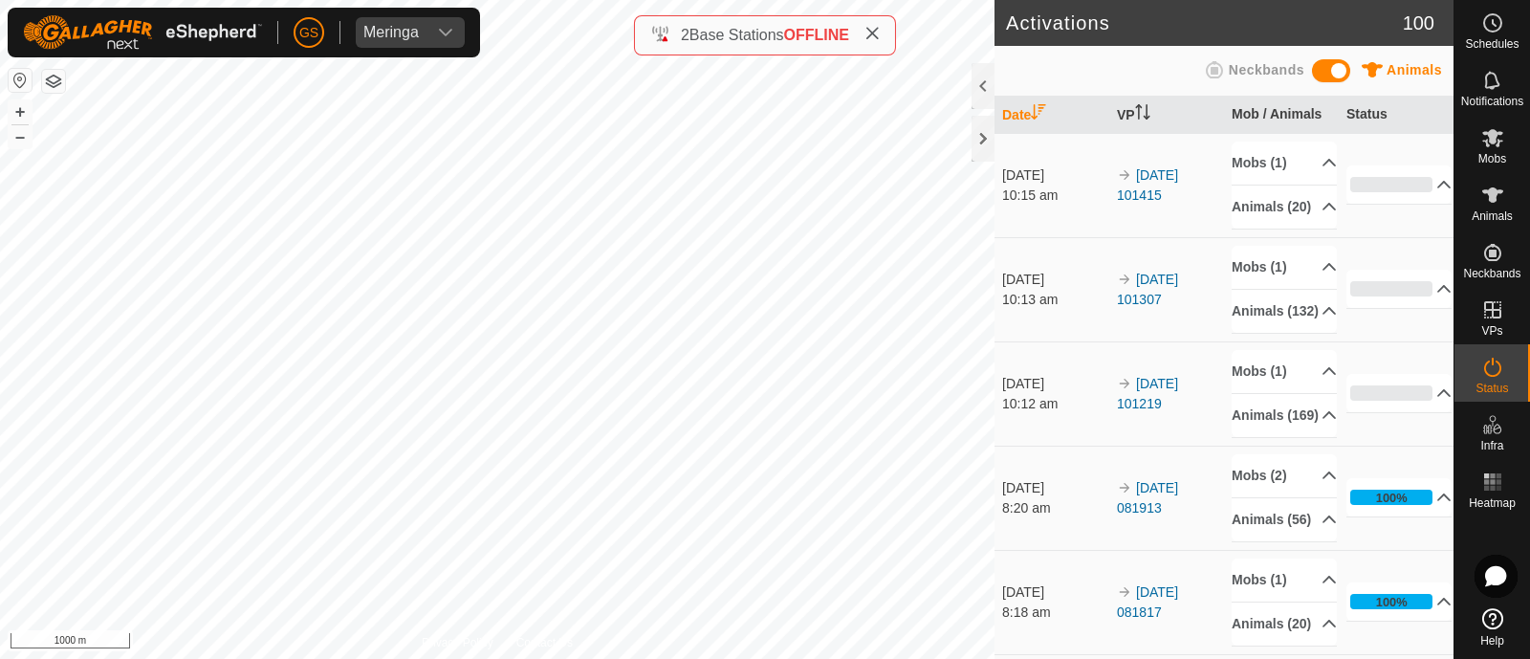
scroll to position [238, 0]
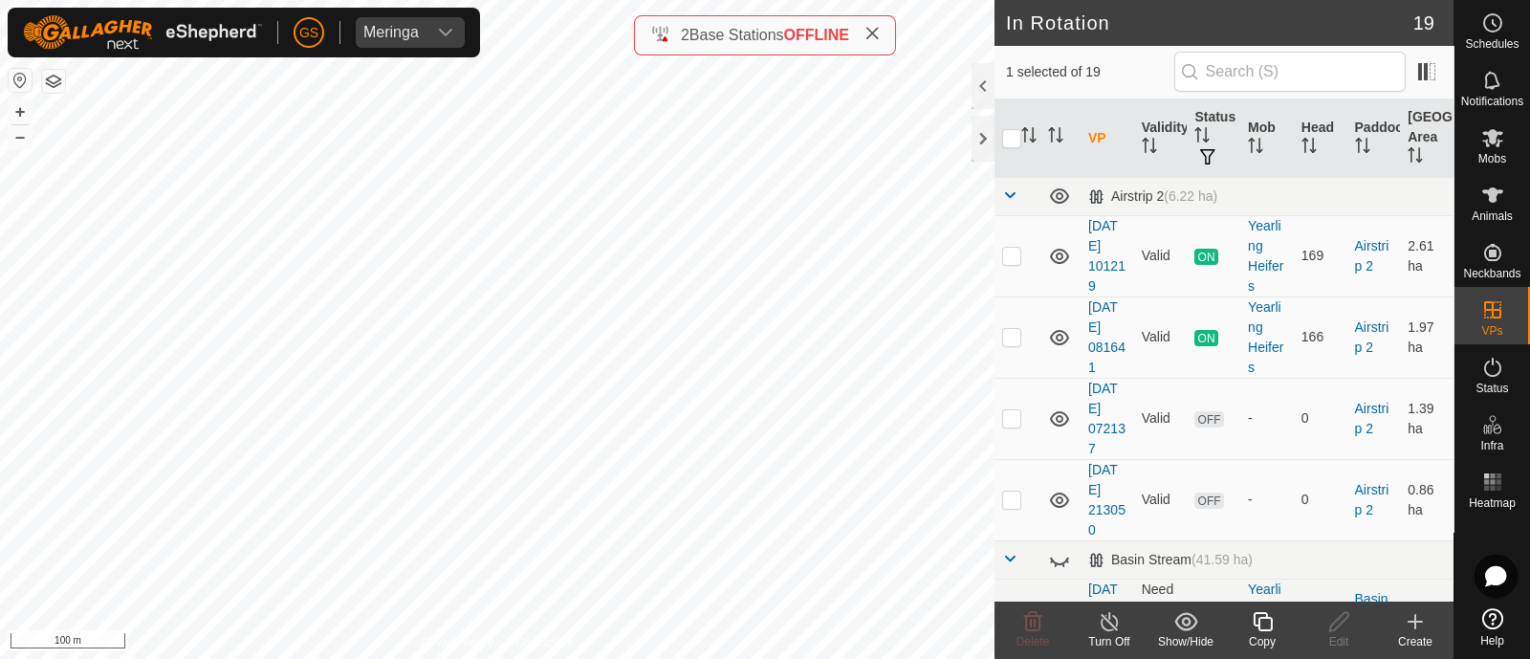
click at [1264, 629] on icon at bounding box center [1261, 621] width 19 height 19
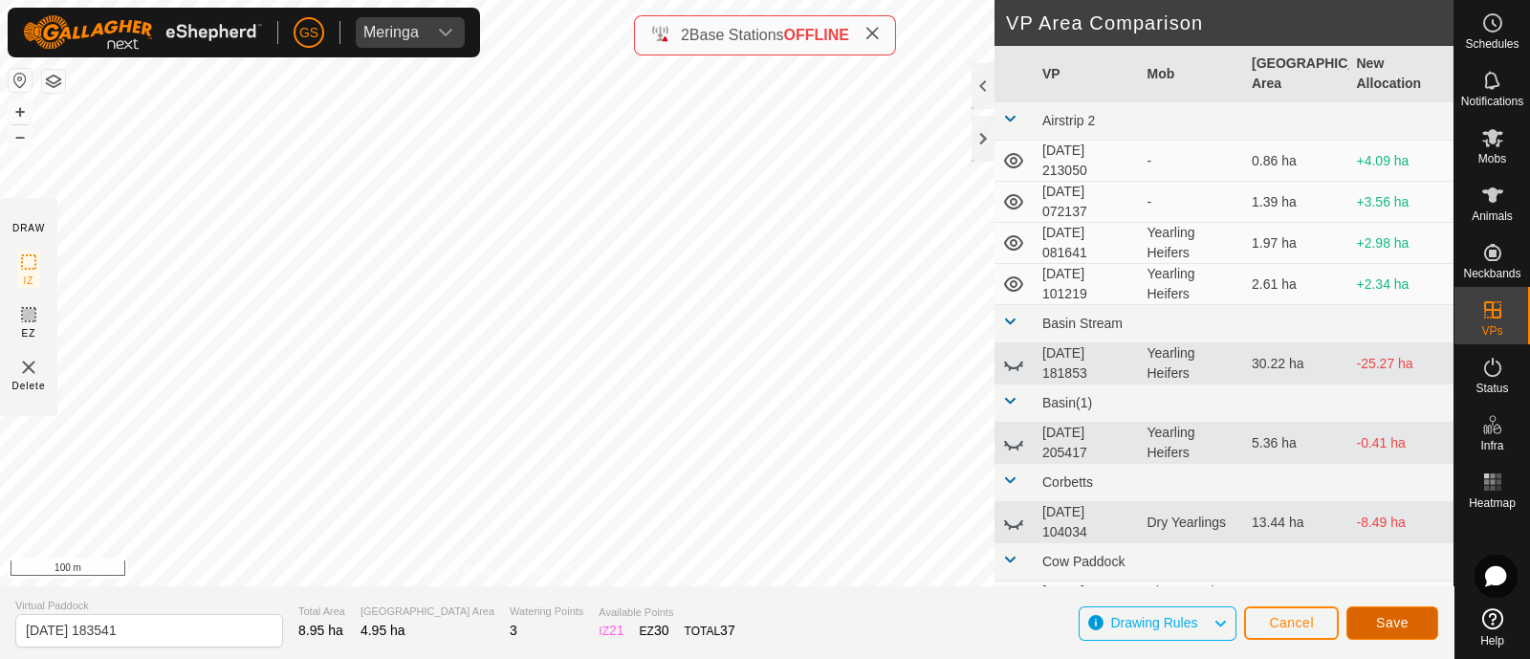
click at [1368, 612] on button "Save" at bounding box center [1392, 622] width 92 height 33
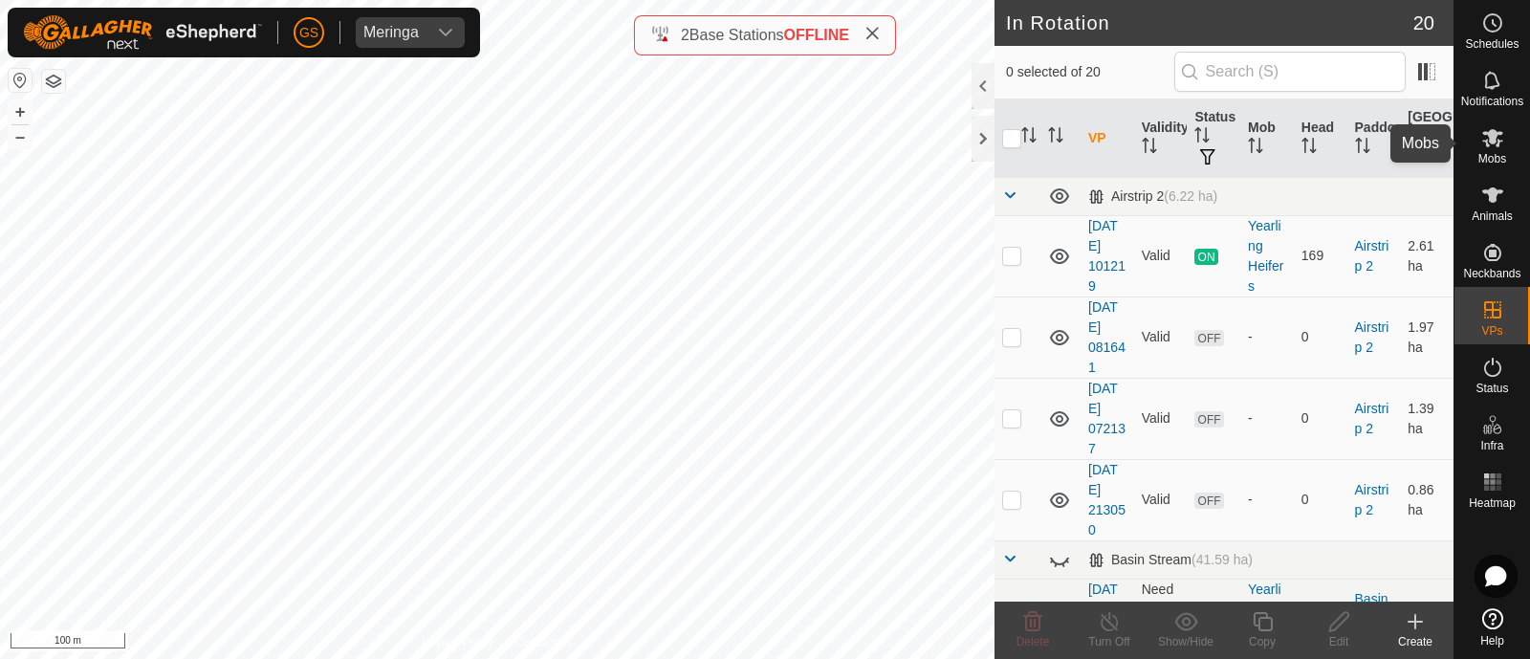
click at [1493, 131] on icon at bounding box center [1492, 138] width 21 height 18
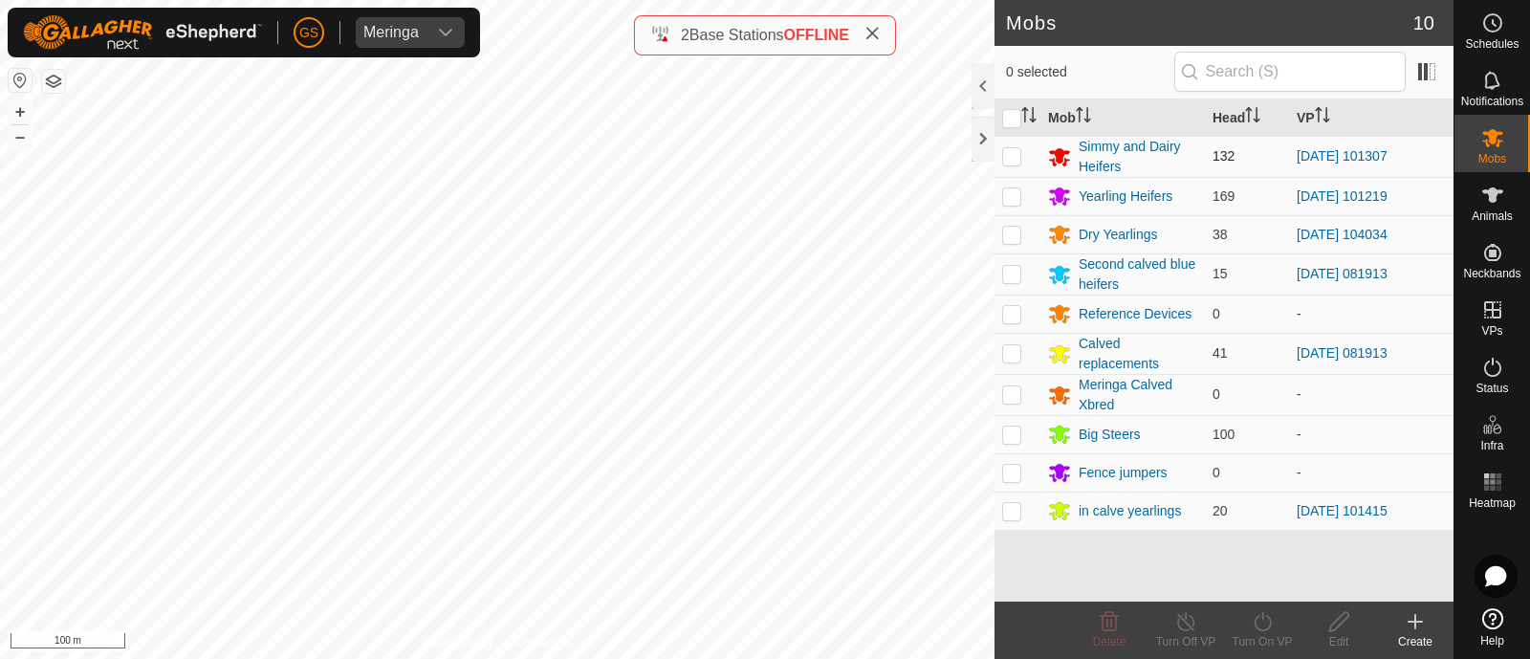
click at [1010, 150] on p-checkbox at bounding box center [1011, 155] width 19 height 15
checkbox input "true"
click at [1272, 626] on icon at bounding box center [1262, 621] width 24 height 23
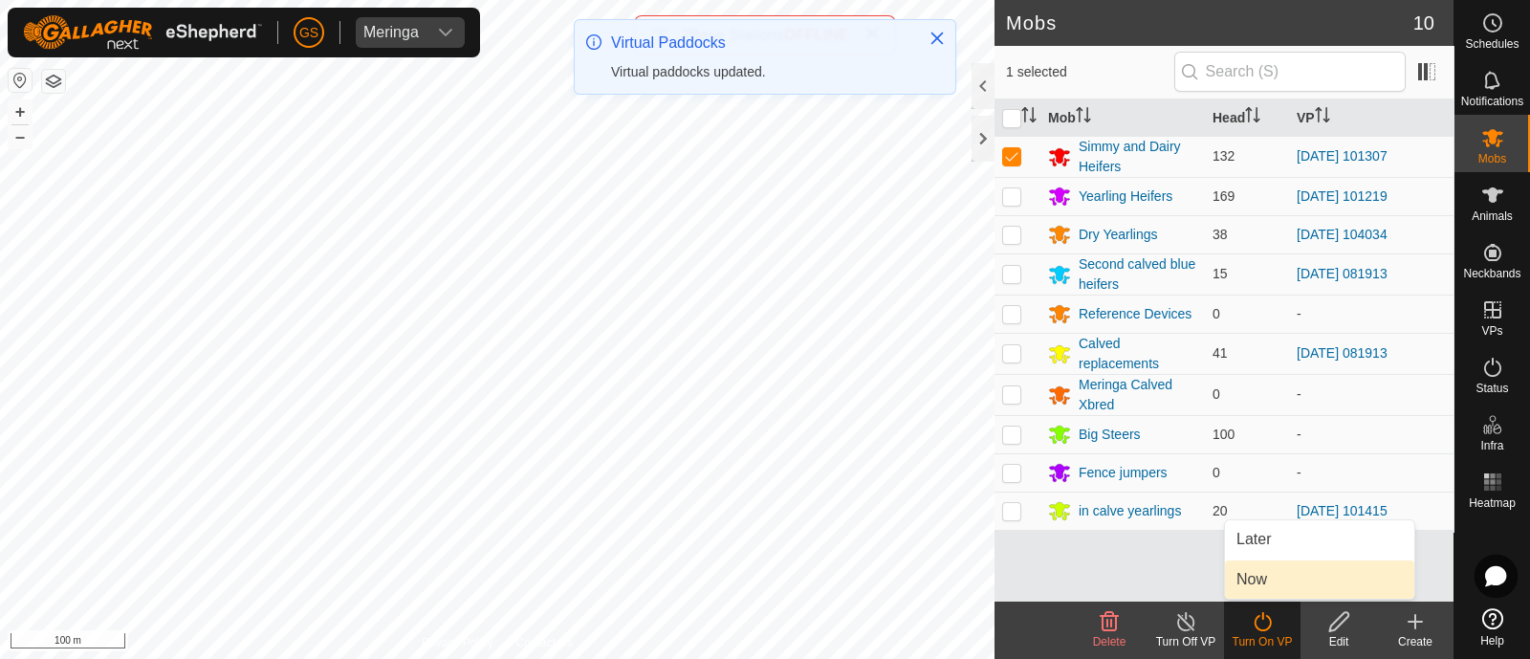
click at [1253, 579] on link "Now" at bounding box center [1319, 579] width 189 height 38
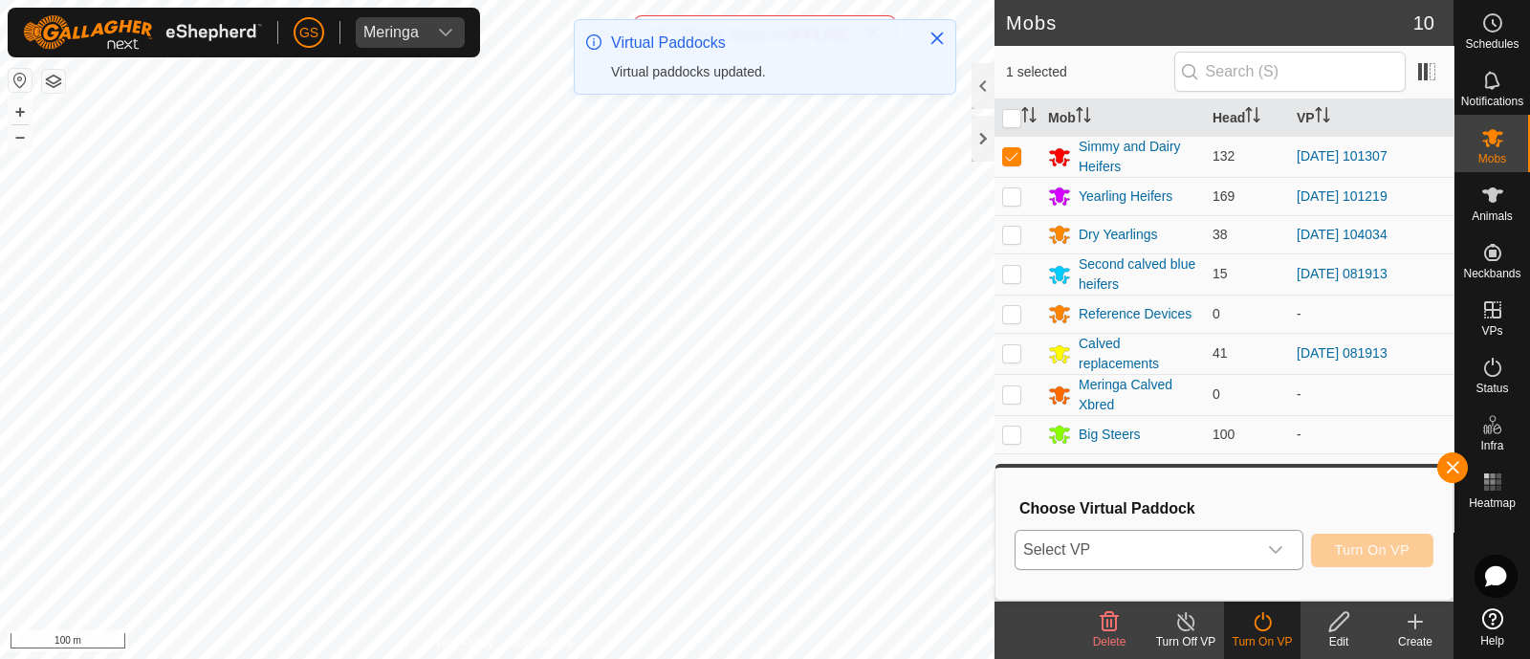
click at [1247, 550] on span "Select VP" at bounding box center [1135, 550] width 241 height 38
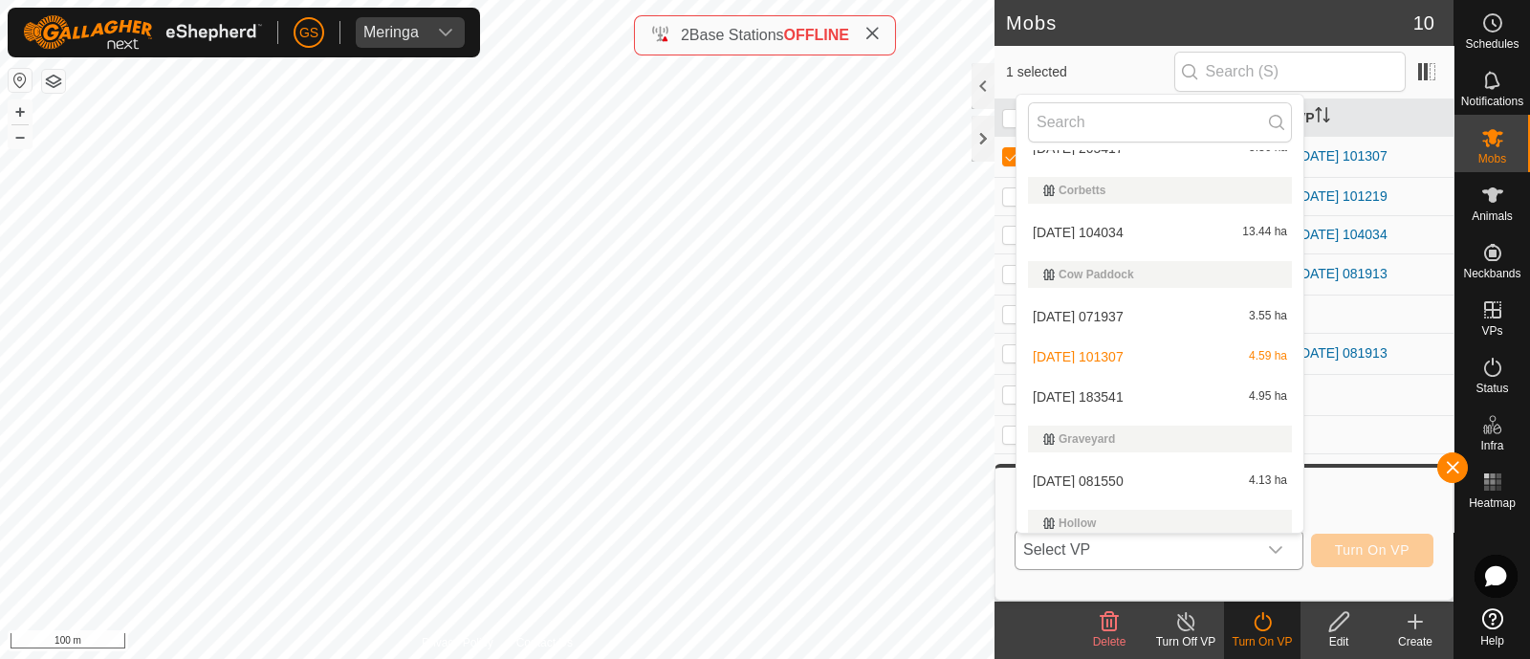
scroll to position [402, 0]
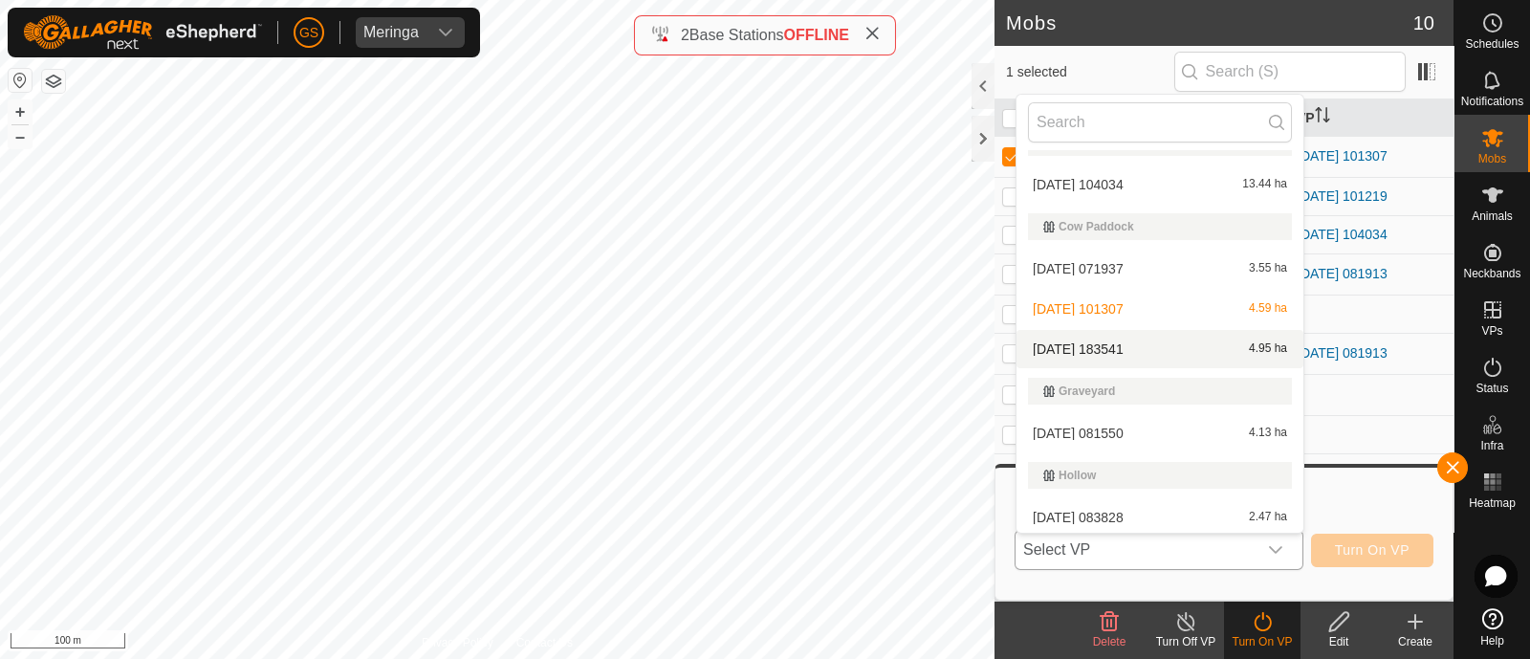
click at [1167, 341] on li "[DATE] 183541 4.95 ha" at bounding box center [1159, 349] width 287 height 38
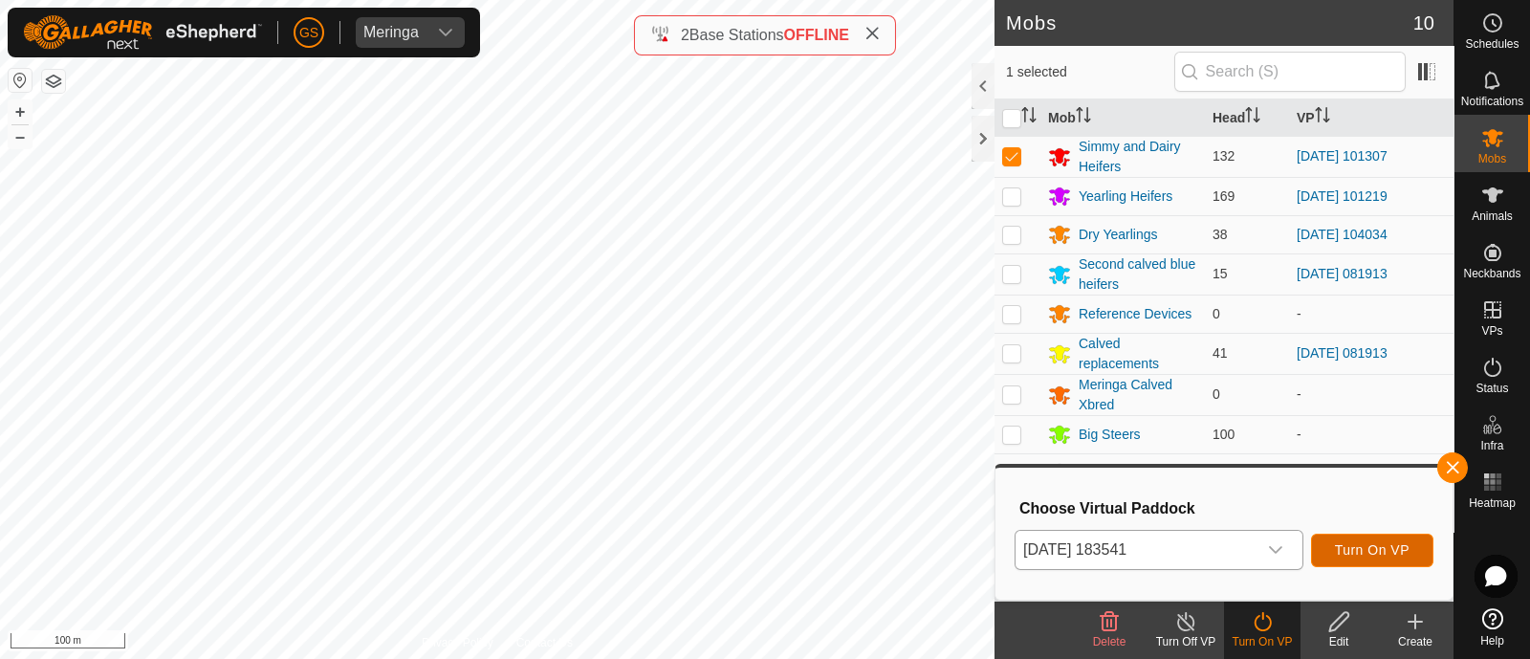
click at [1385, 546] on span "Turn On VP" at bounding box center [1372, 549] width 75 height 15
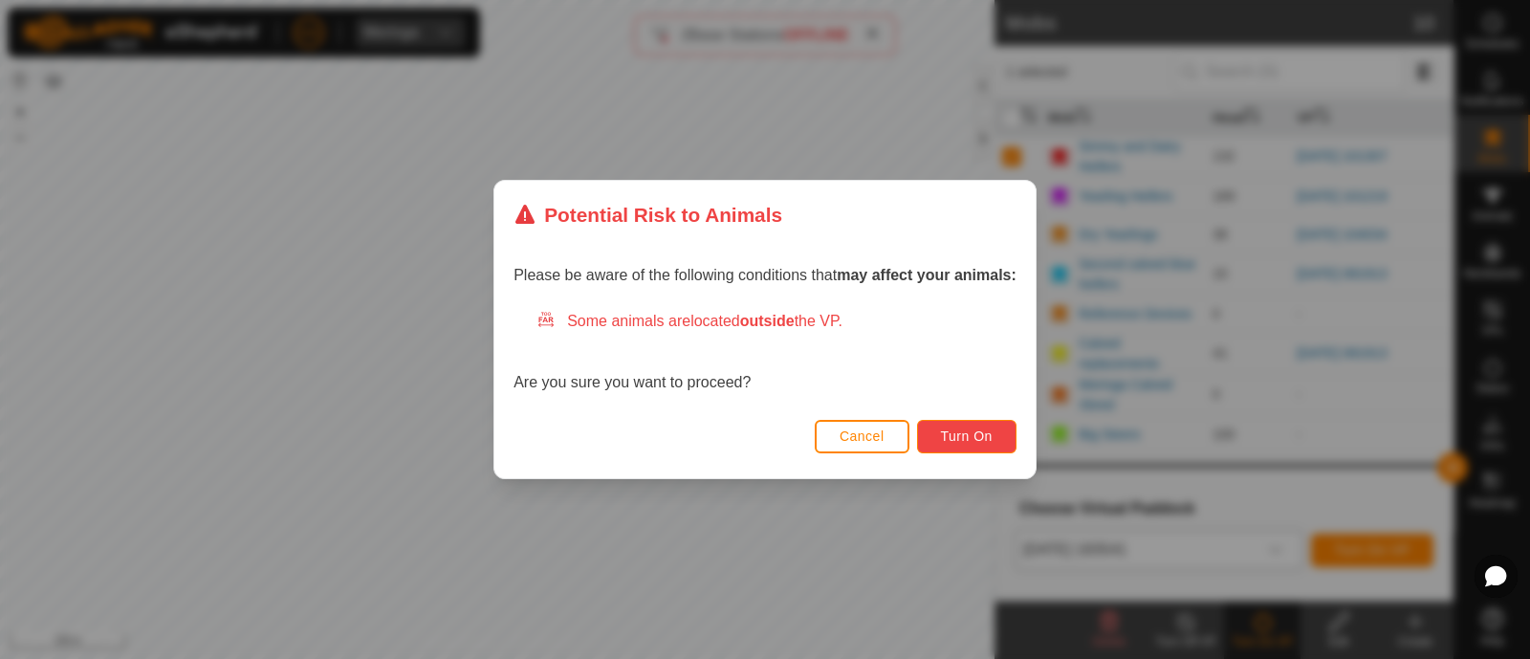
click at [997, 432] on button "Turn On" at bounding box center [966, 436] width 99 height 33
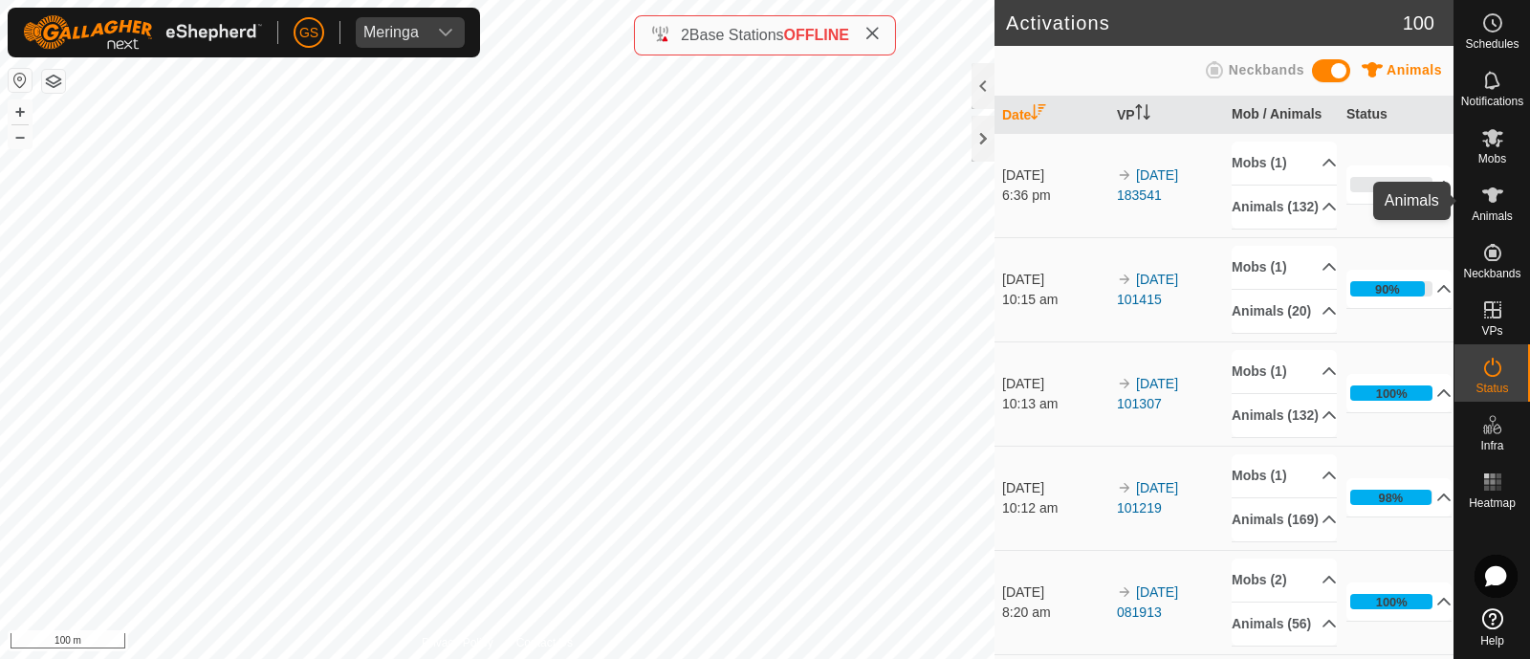
click at [1487, 204] on icon at bounding box center [1492, 195] width 23 height 23
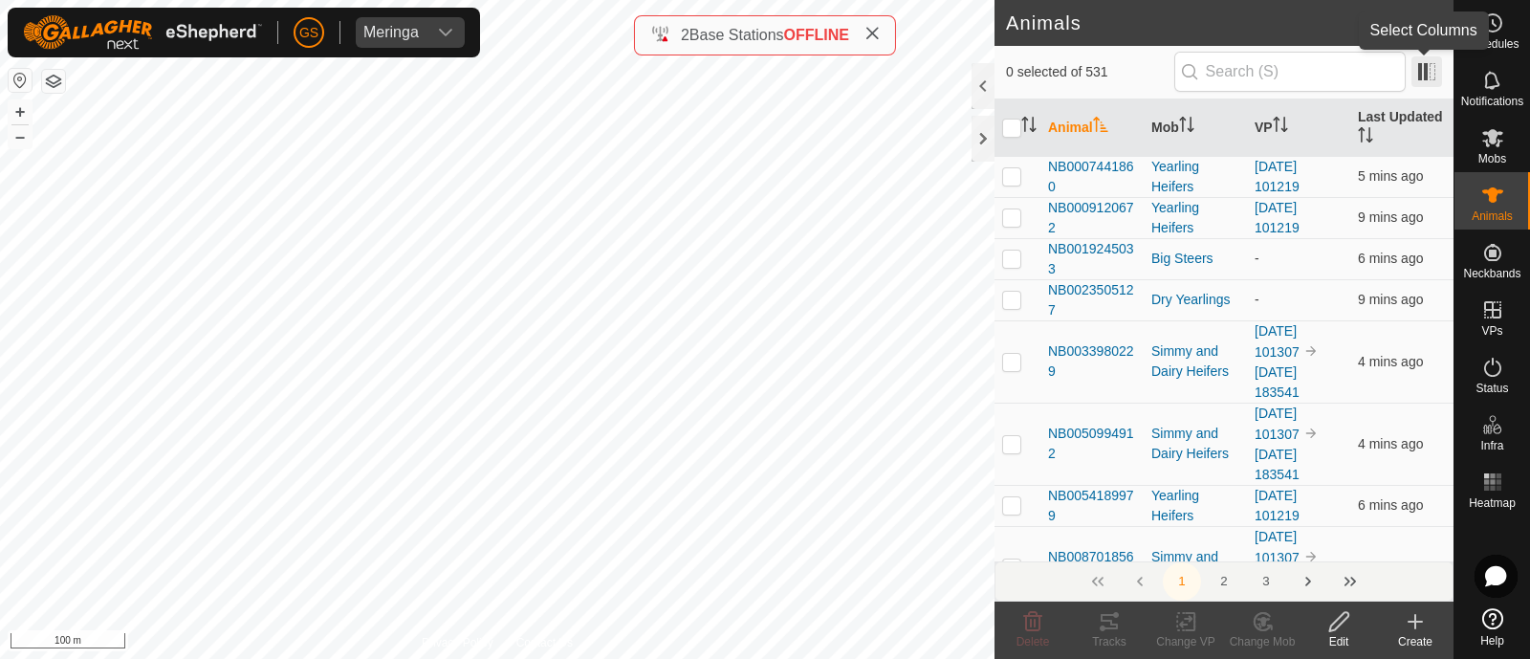
click at [1422, 66] on span at bounding box center [1426, 71] width 31 height 31
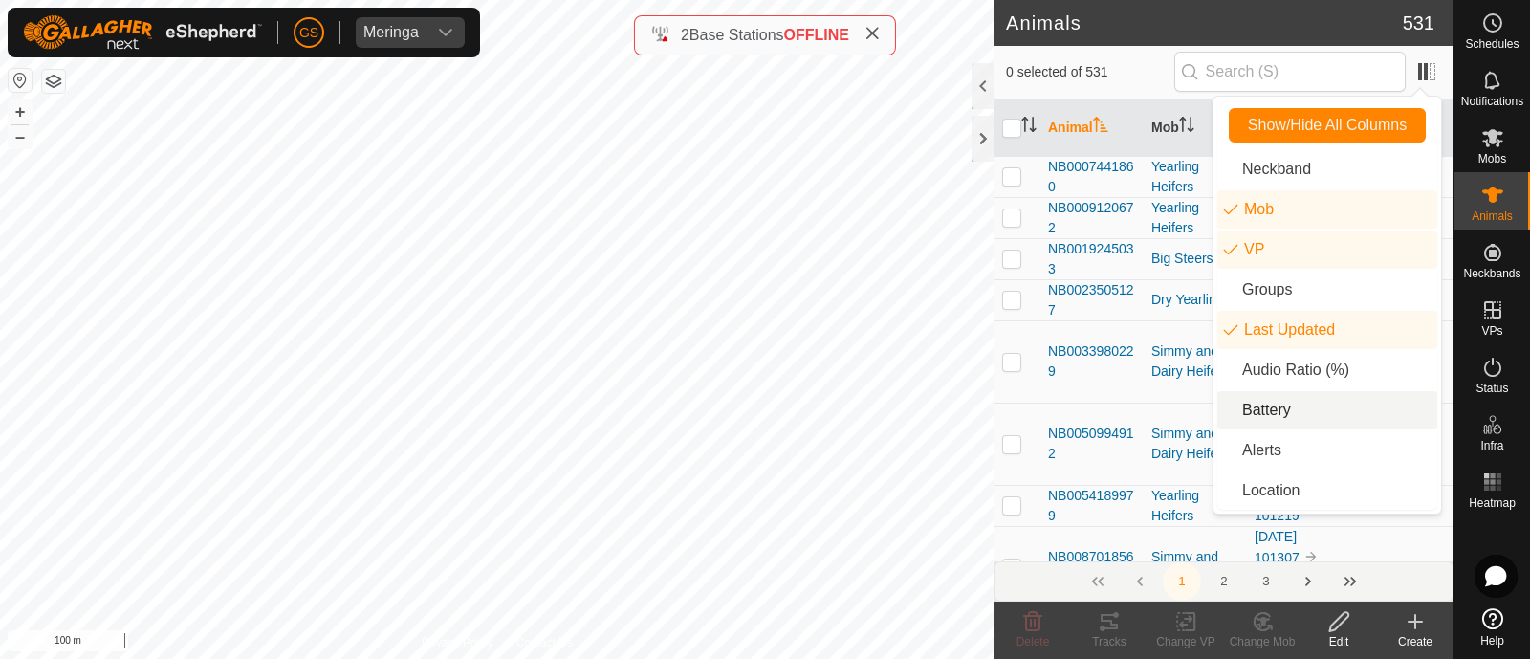
click at [1261, 413] on li "Battery" at bounding box center [1327, 410] width 220 height 38
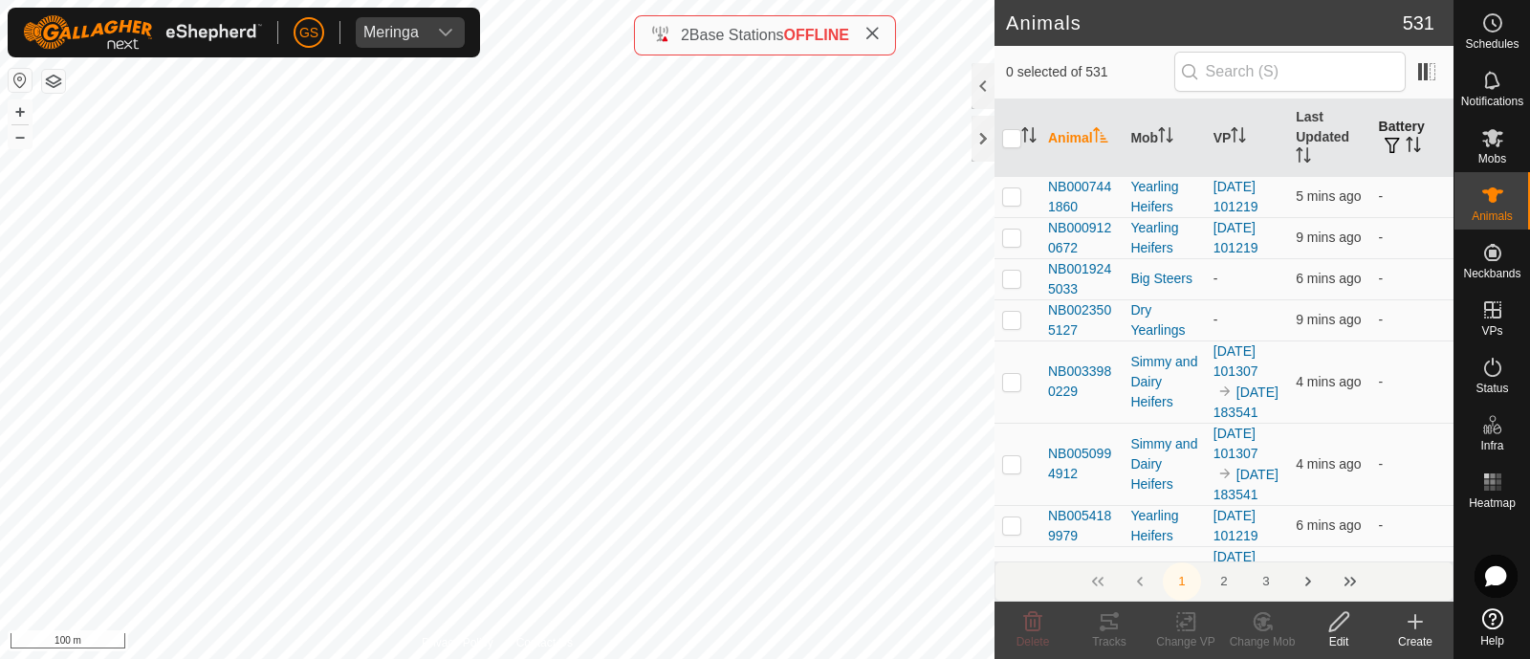
click at [1405, 143] on icon "Activate to sort" at bounding box center [1412, 144] width 15 height 15
click at [1405, 141] on icon "Activate to sort" at bounding box center [1412, 144] width 14 height 15
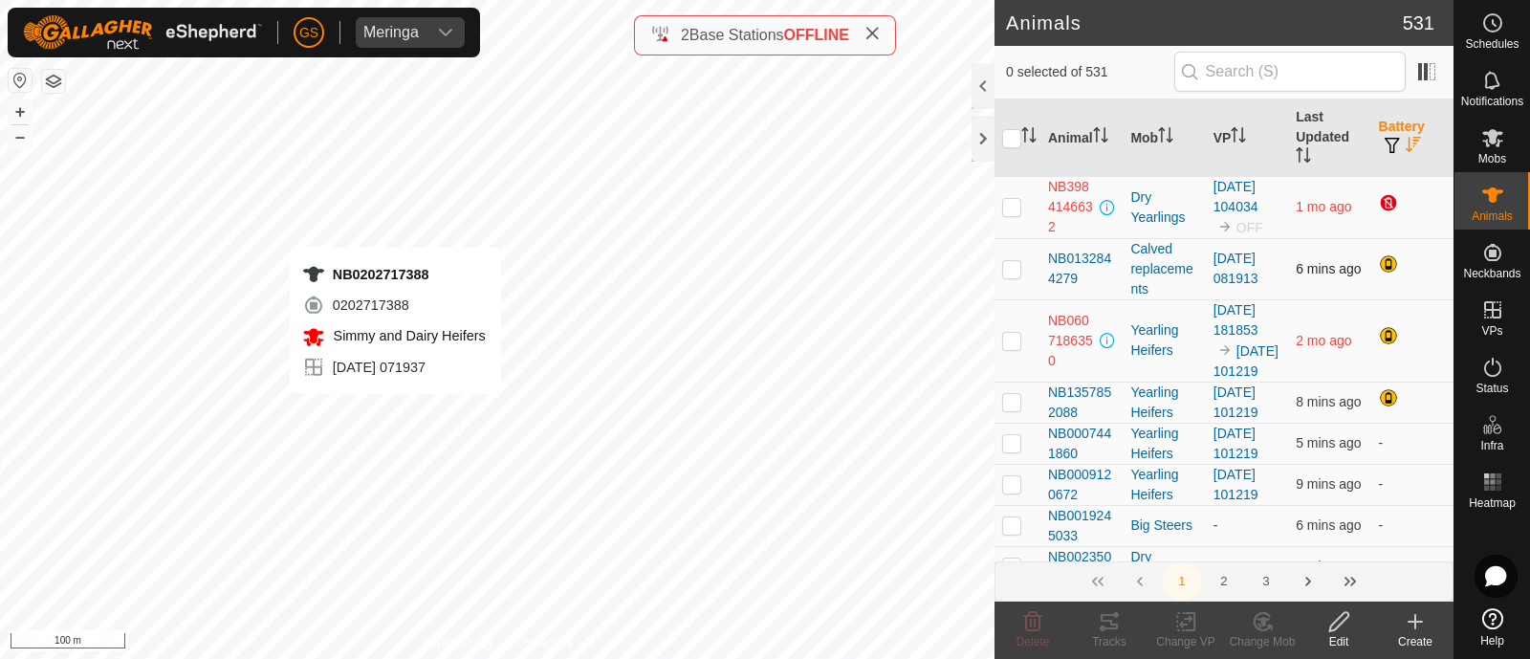
checkbox input "true"
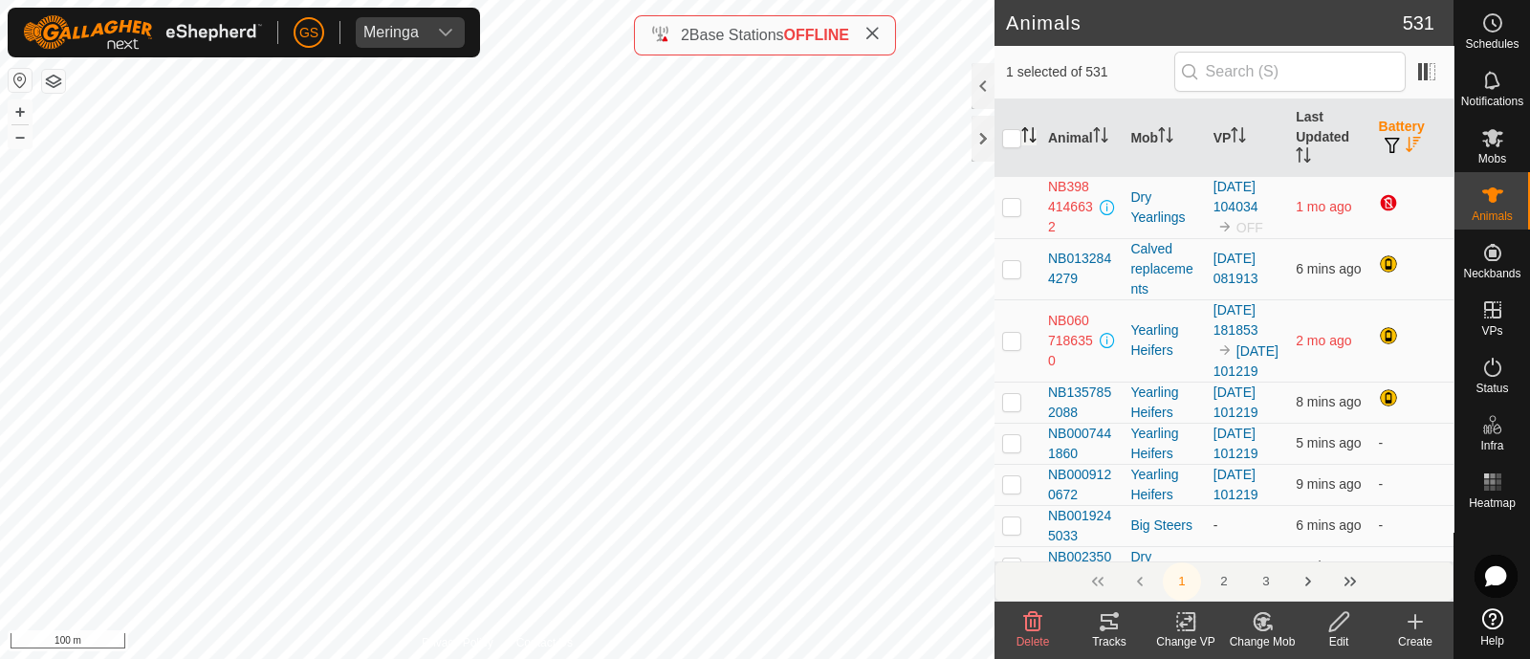
click at [1029, 140] on icon "Activate to sort" at bounding box center [1028, 134] width 15 height 15
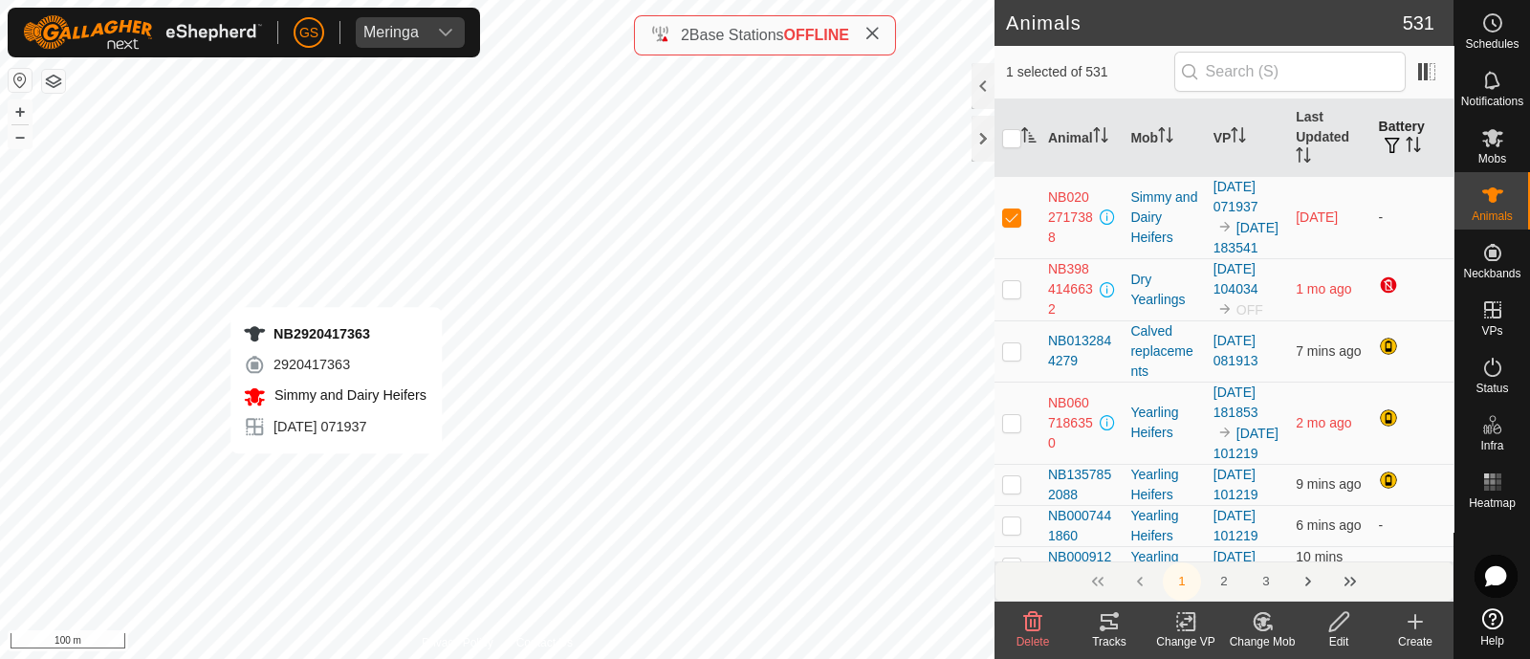
checkbox input "false"
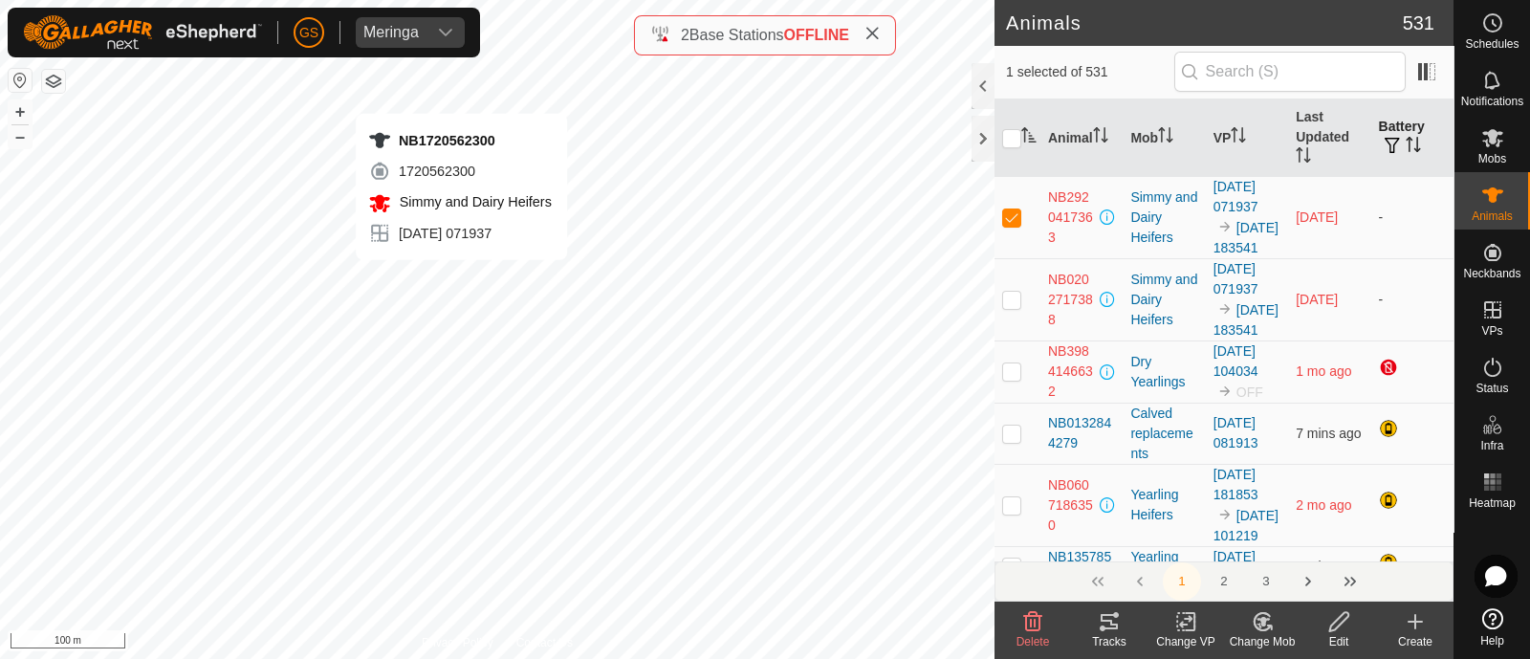
checkbox input "false"
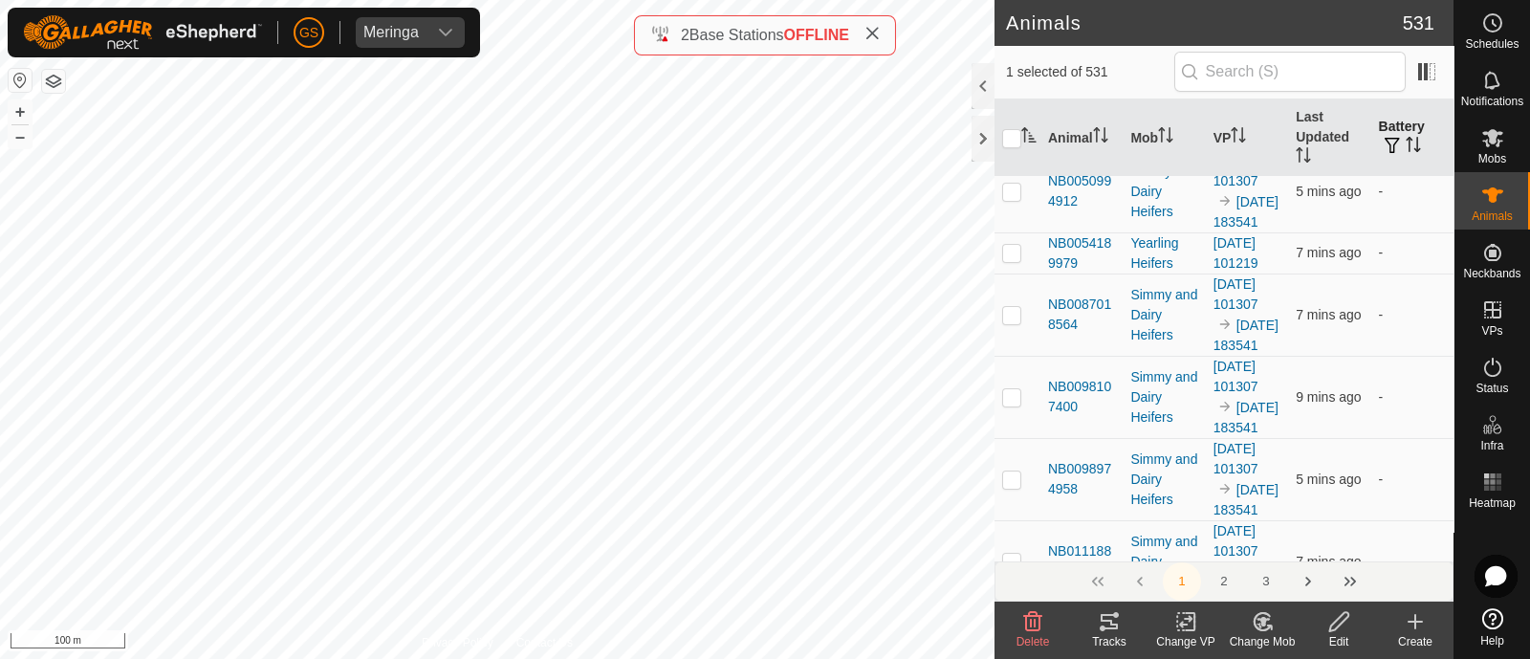
scroll to position [836, 0]
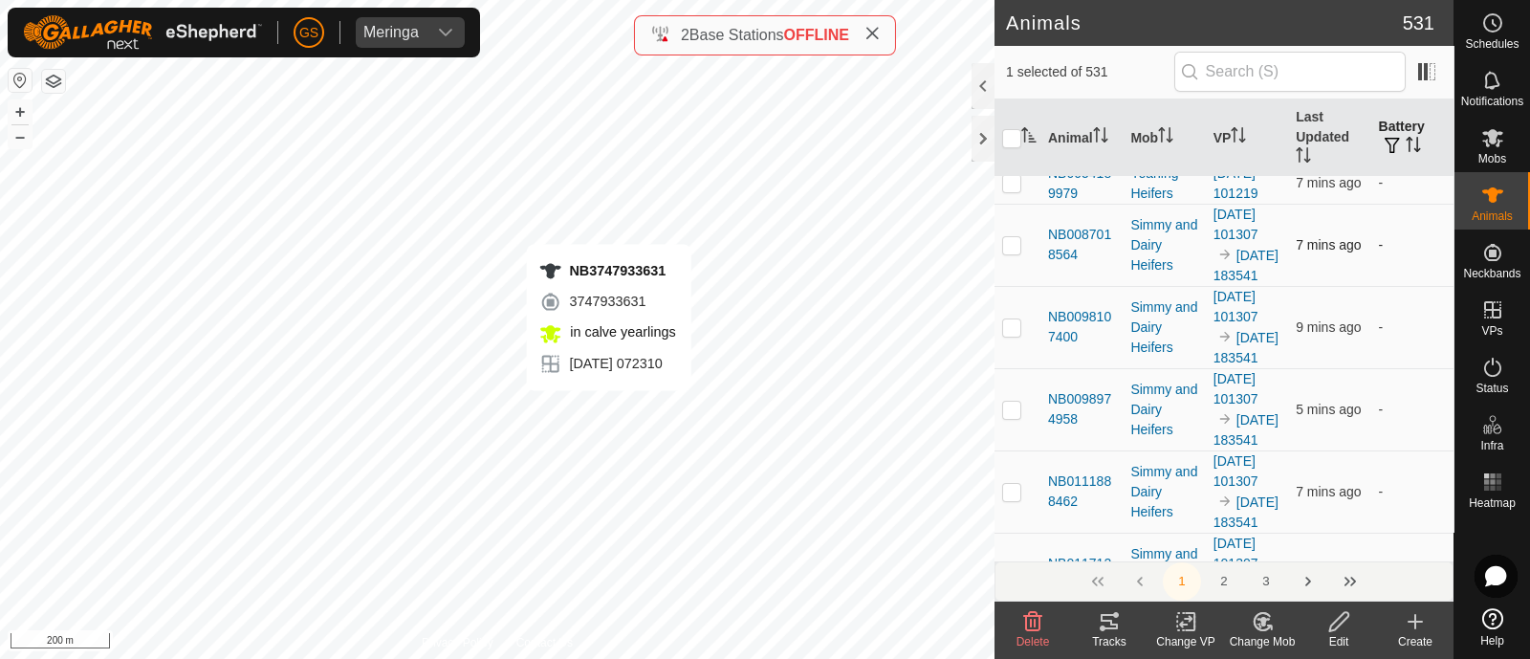
checkbox input "false"
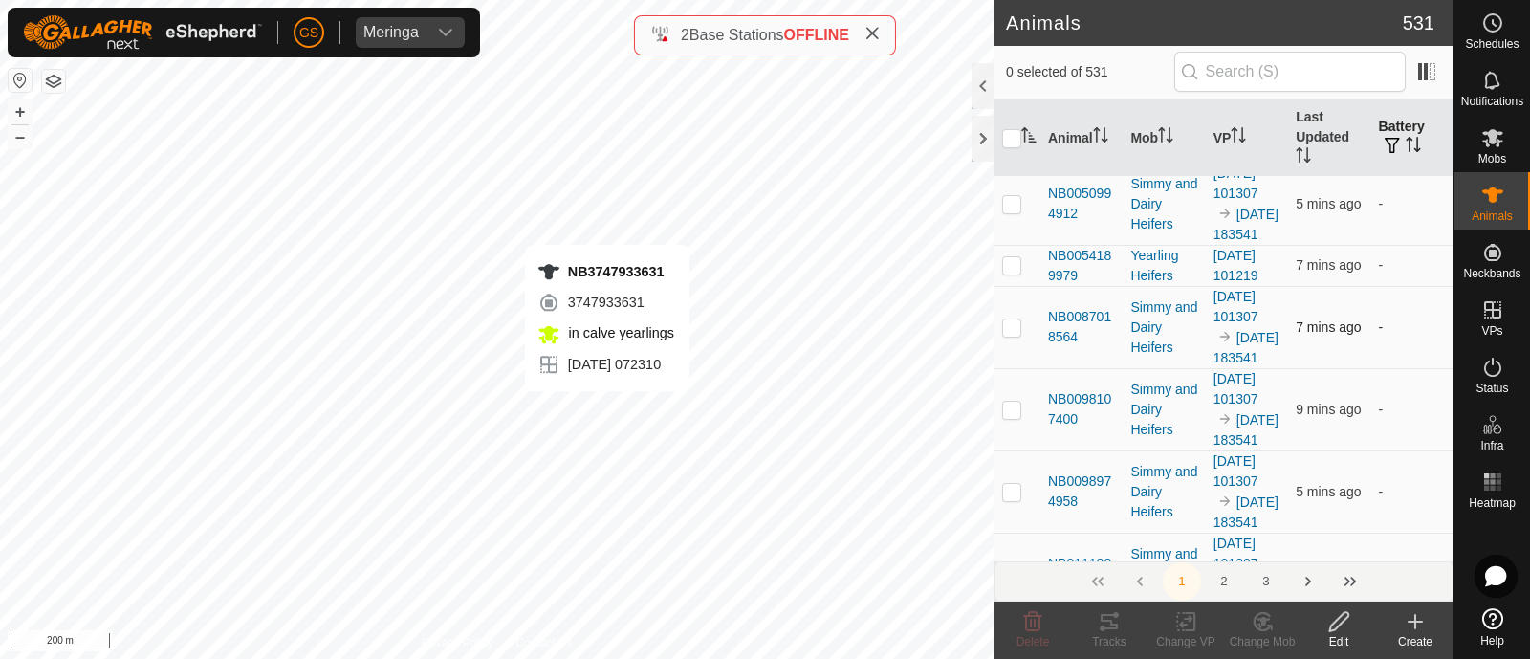
checkbox input "true"
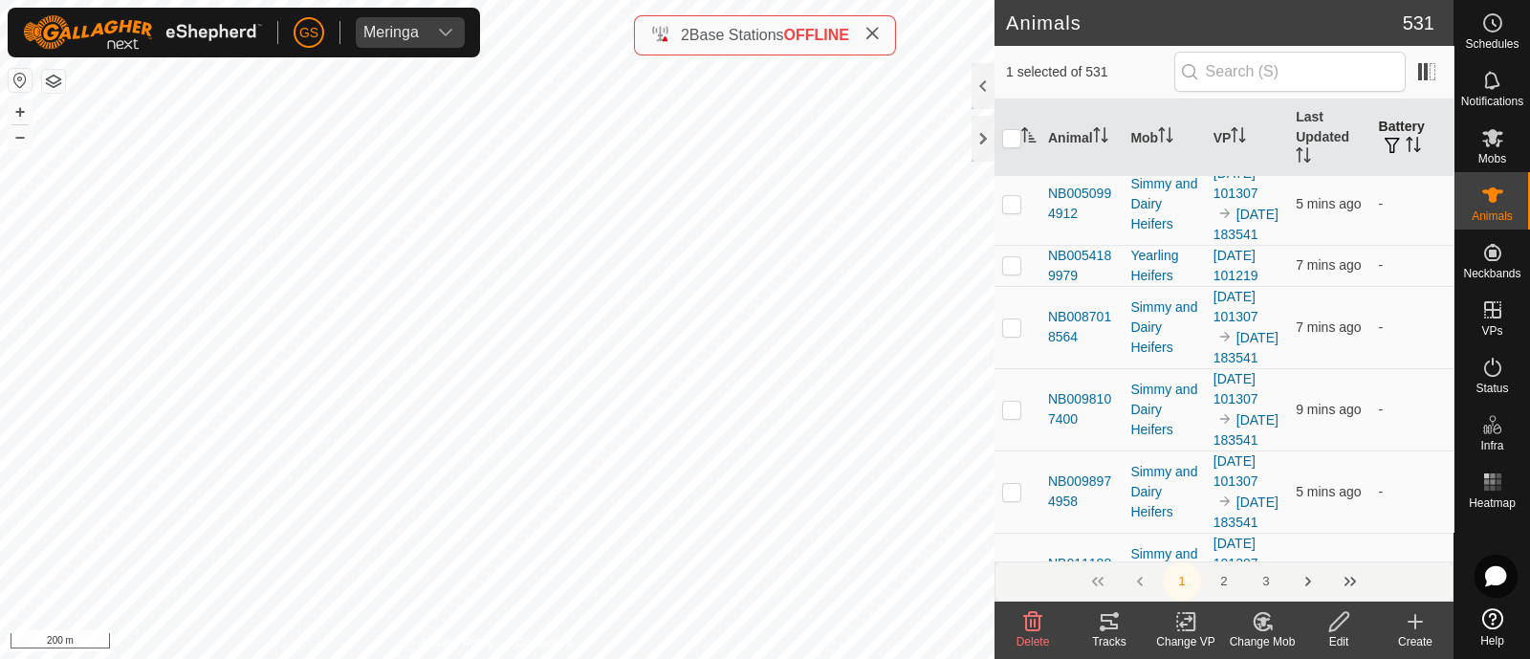
click at [1030, 136] on icon "Activate to sort" at bounding box center [1028, 134] width 15 height 15
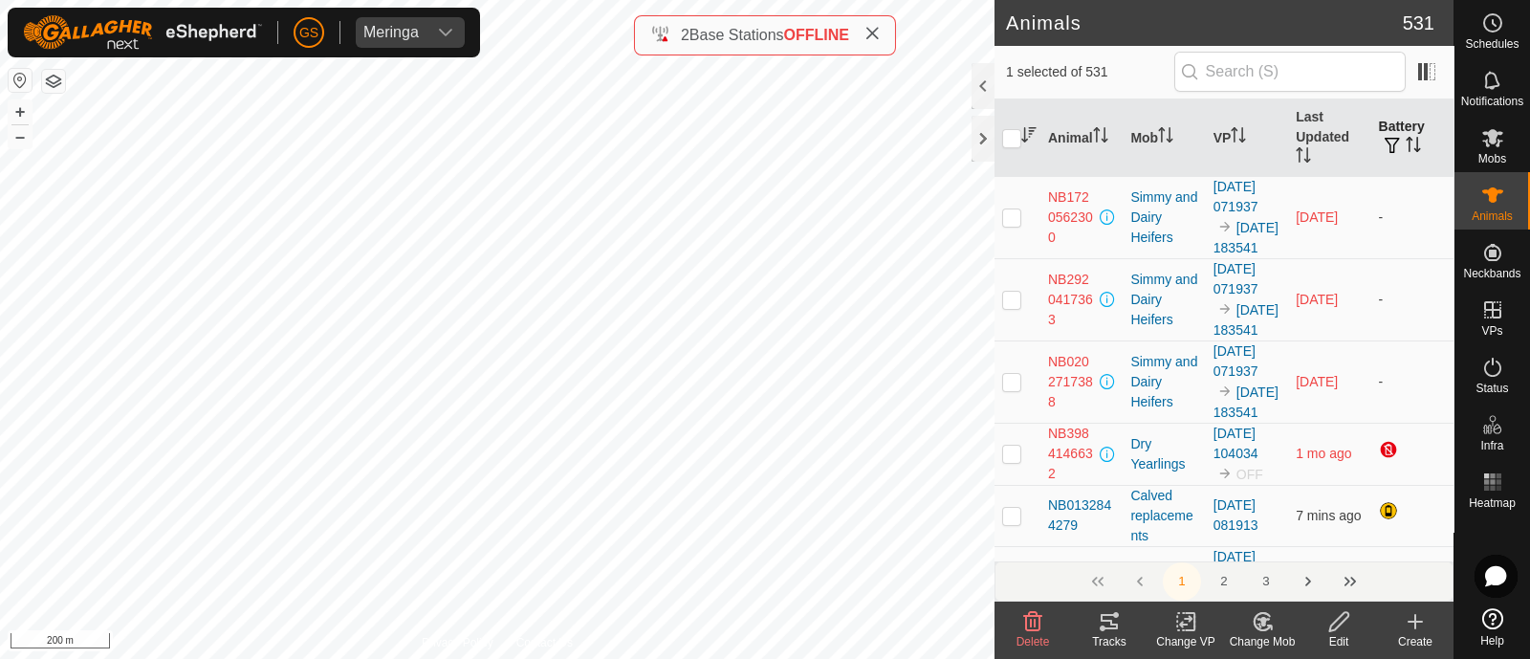
click at [1030, 136] on icon "Activate to sort" at bounding box center [1028, 134] width 14 height 15
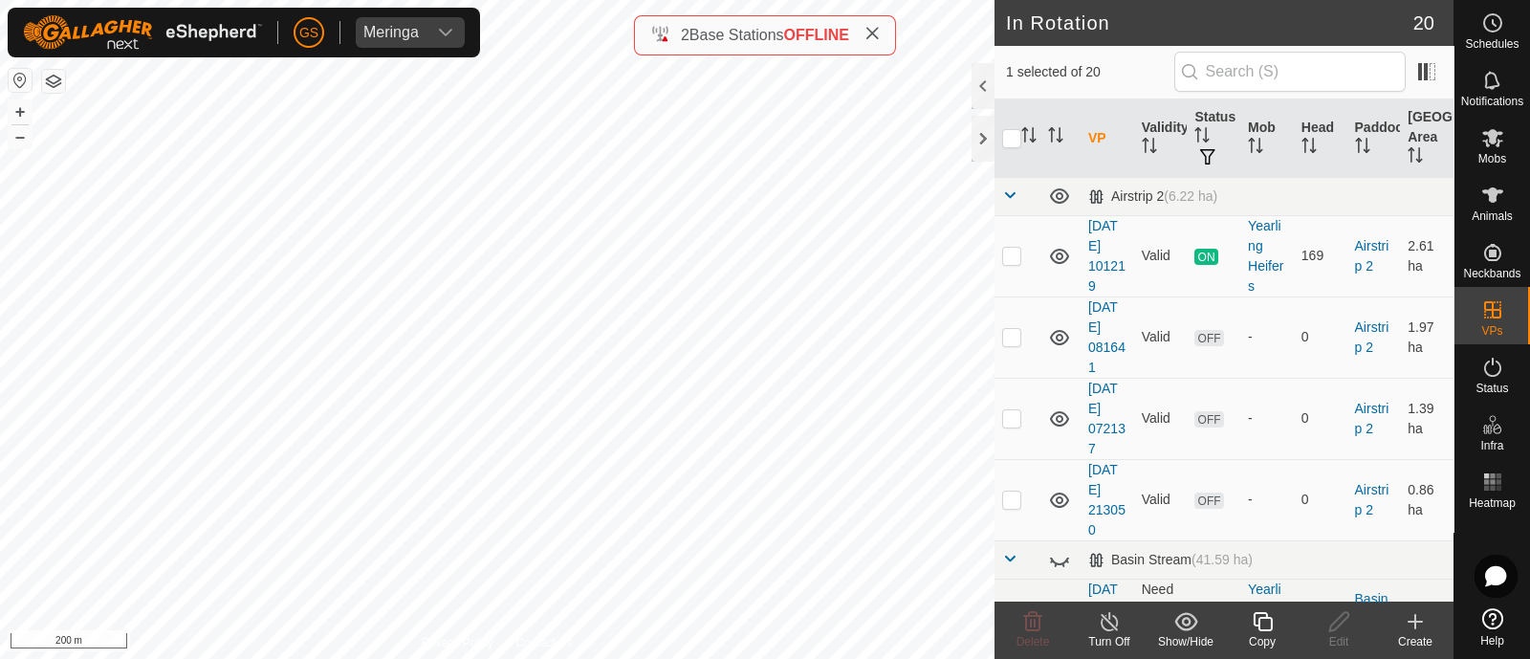
click at [1259, 614] on icon at bounding box center [1262, 621] width 24 height 23
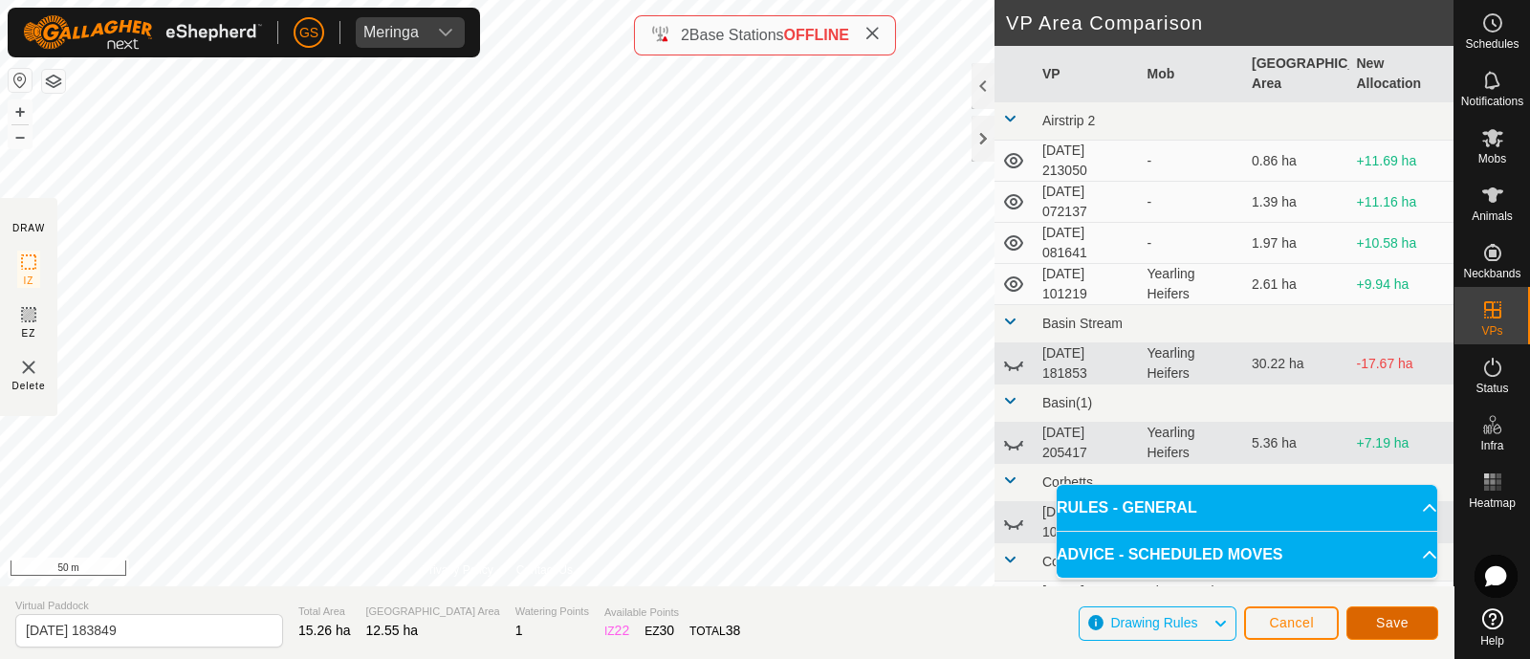
click at [1395, 617] on span "Save" at bounding box center [1392, 622] width 33 height 15
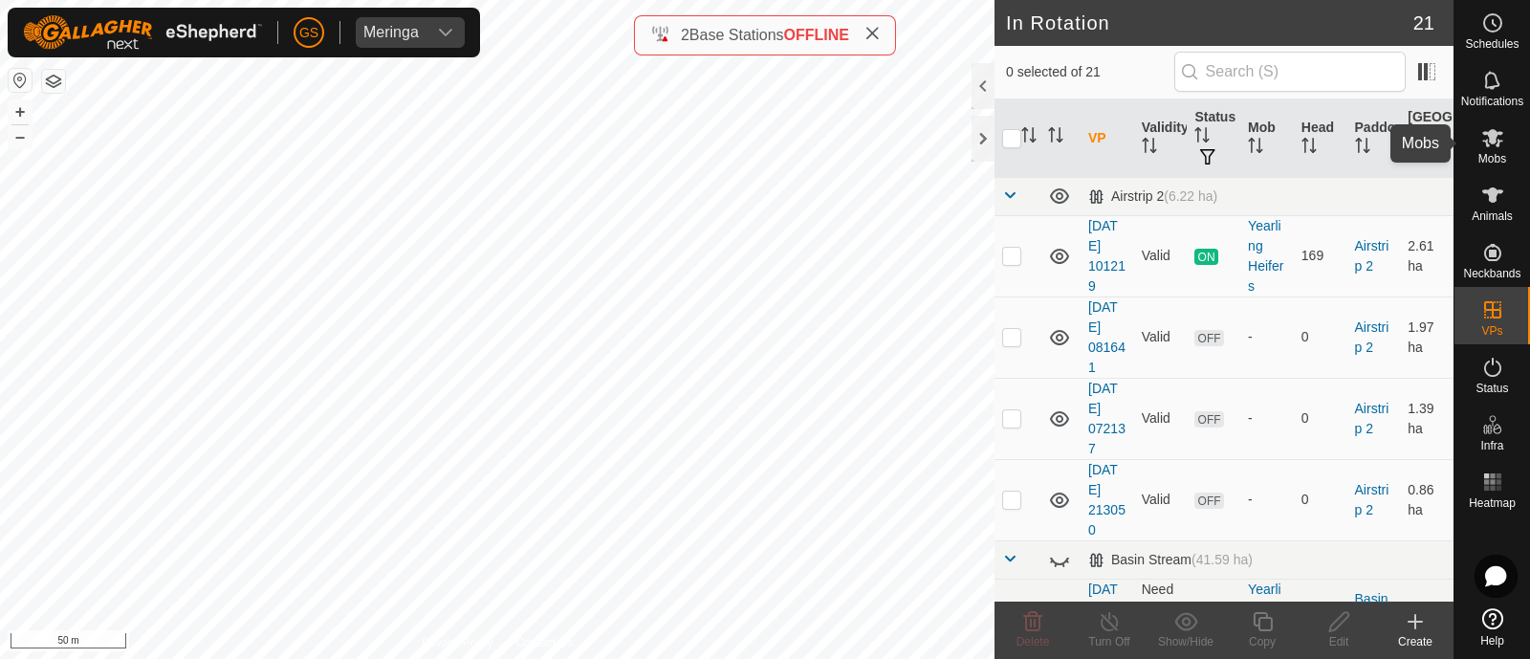
click at [1493, 136] on icon at bounding box center [1492, 138] width 21 height 18
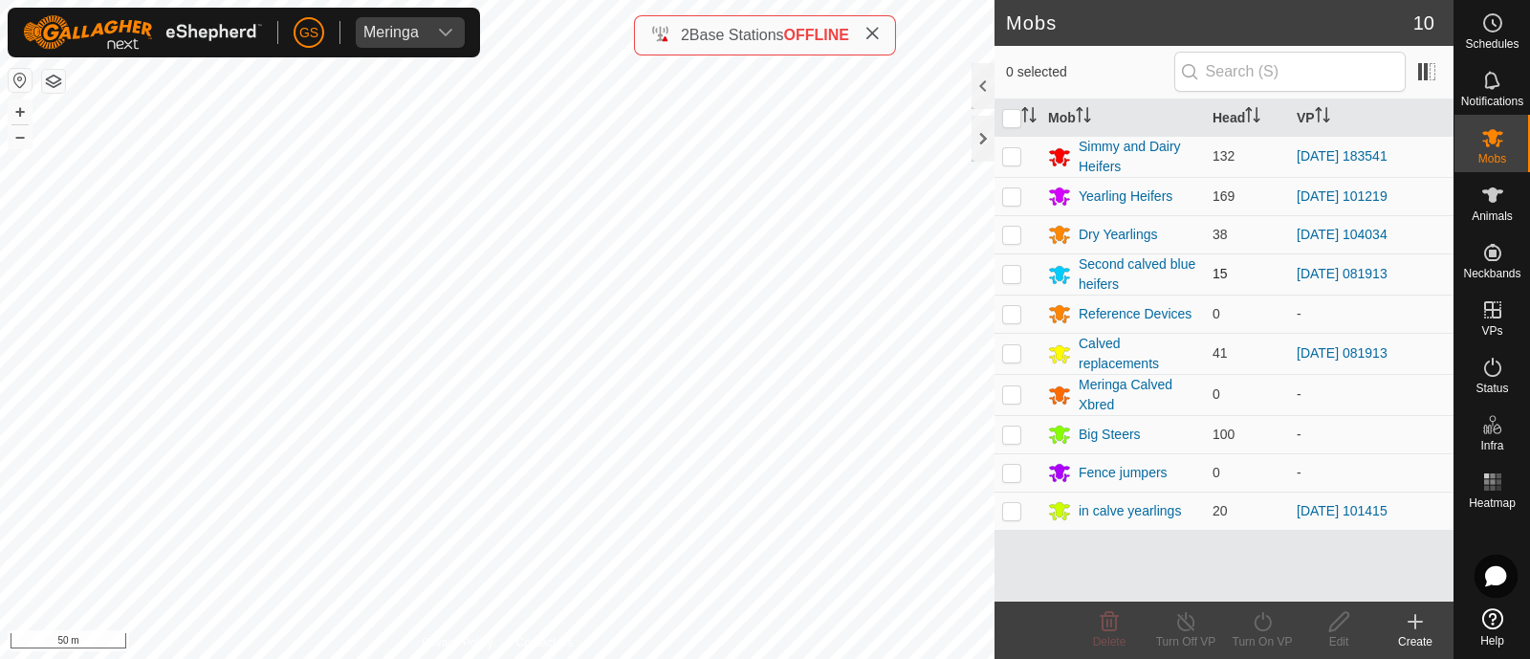
click at [1007, 273] on p-checkbox at bounding box center [1011, 273] width 19 height 15
checkbox input "true"
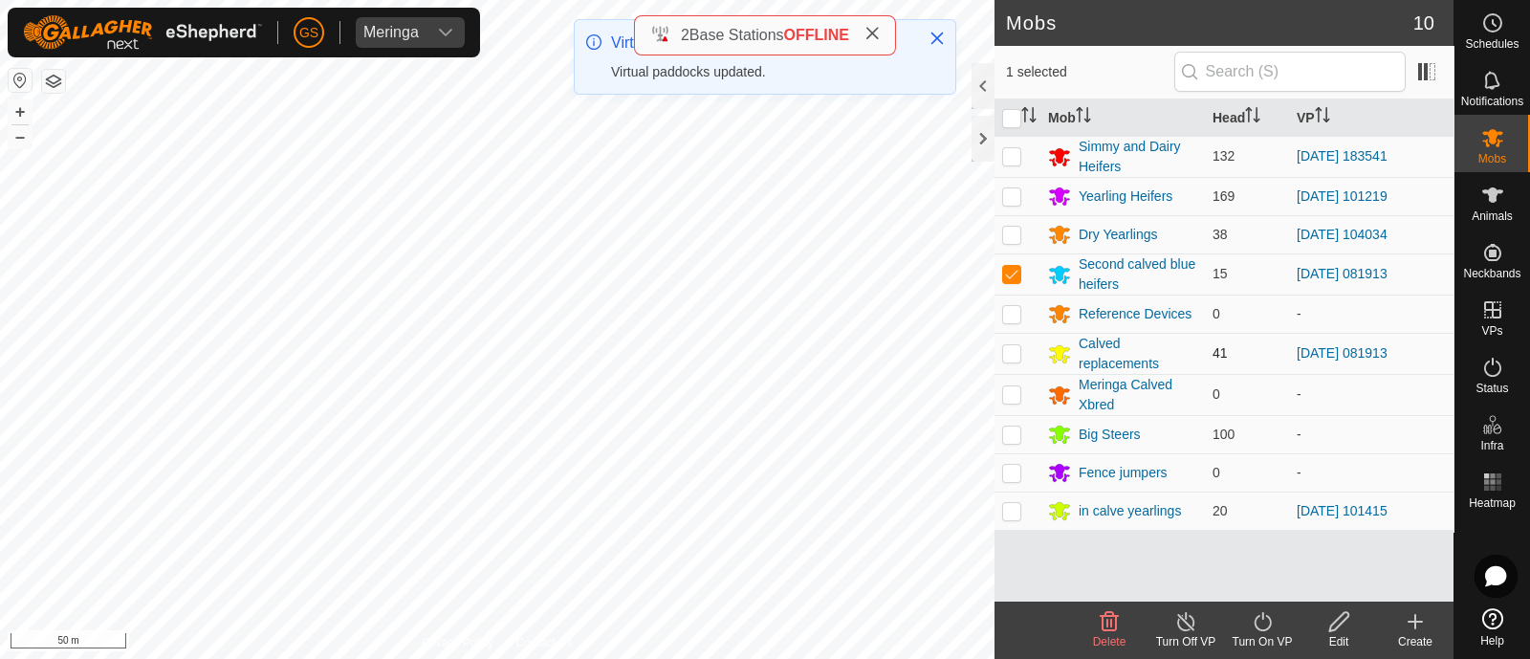
click at [1014, 355] on p-checkbox at bounding box center [1011, 352] width 19 height 15
checkbox input "true"
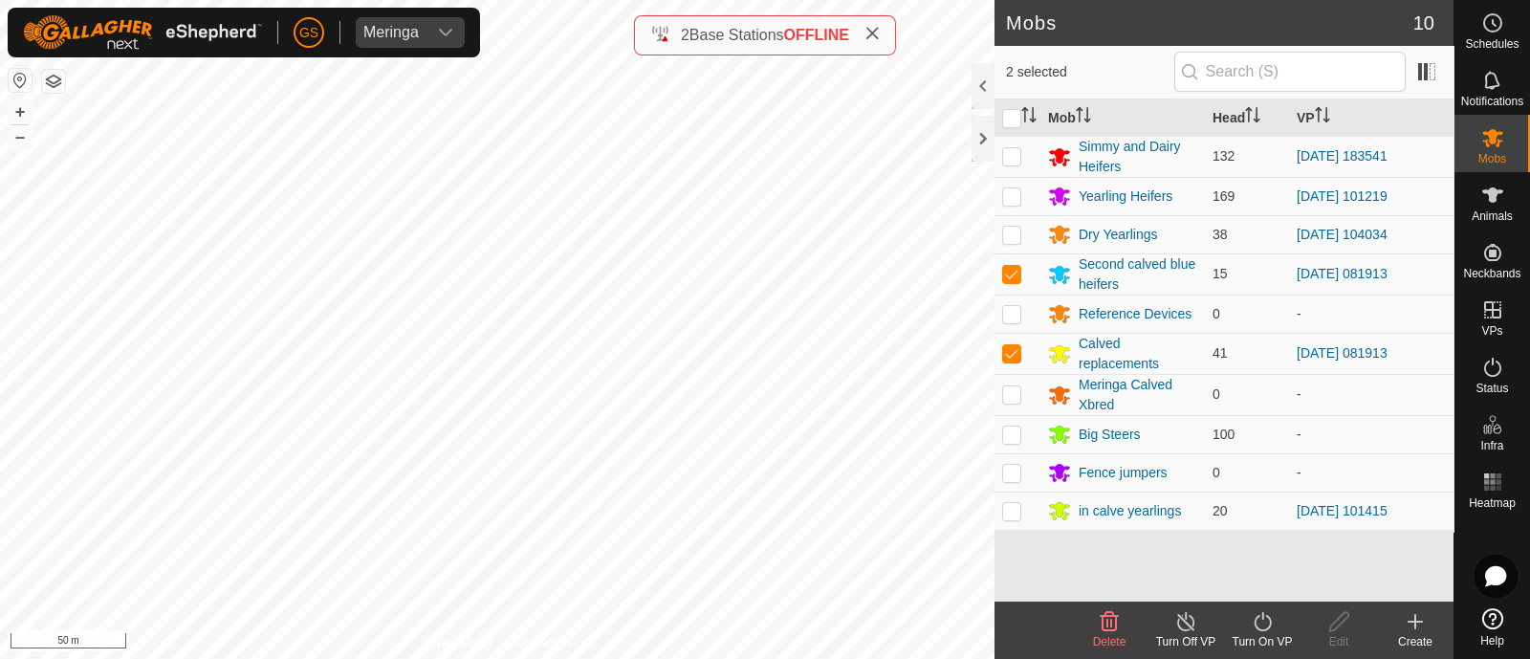
click at [1264, 630] on icon at bounding box center [1261, 621] width 17 height 19
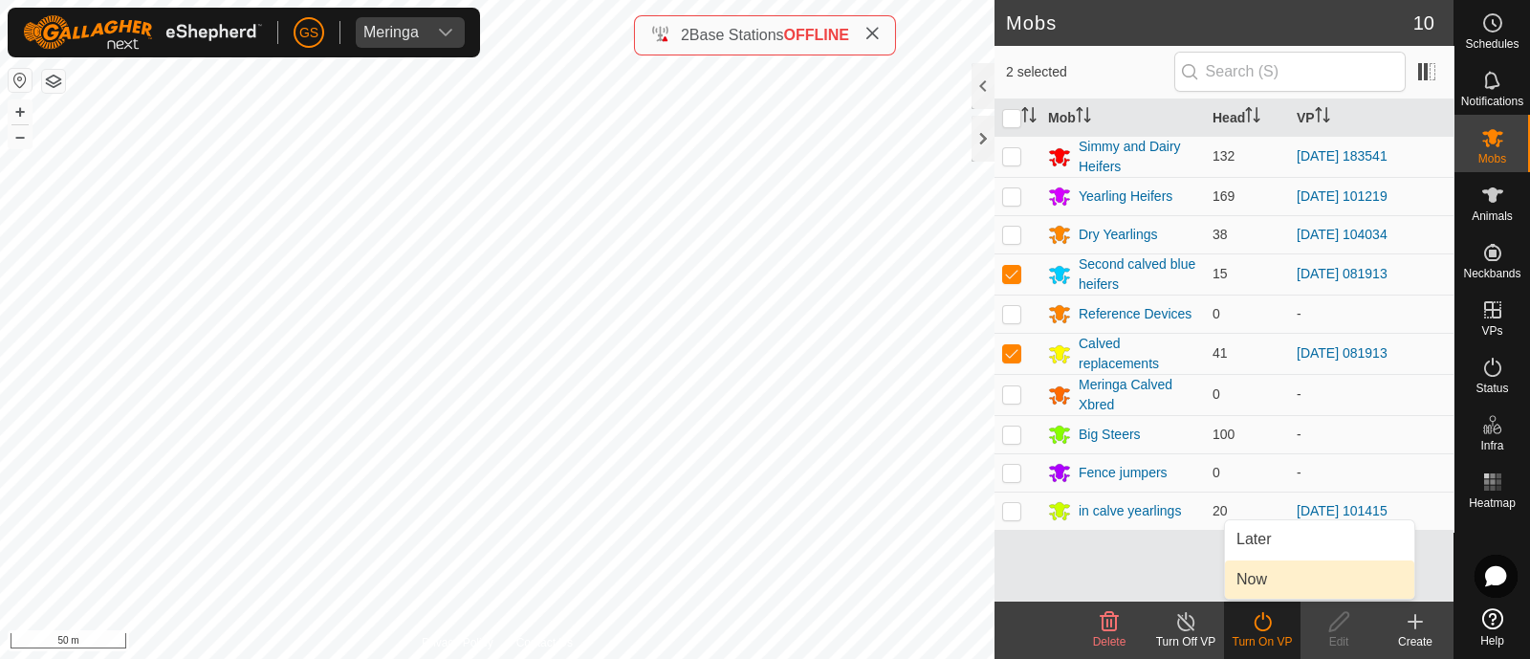
click at [1259, 591] on link "Now" at bounding box center [1319, 579] width 189 height 38
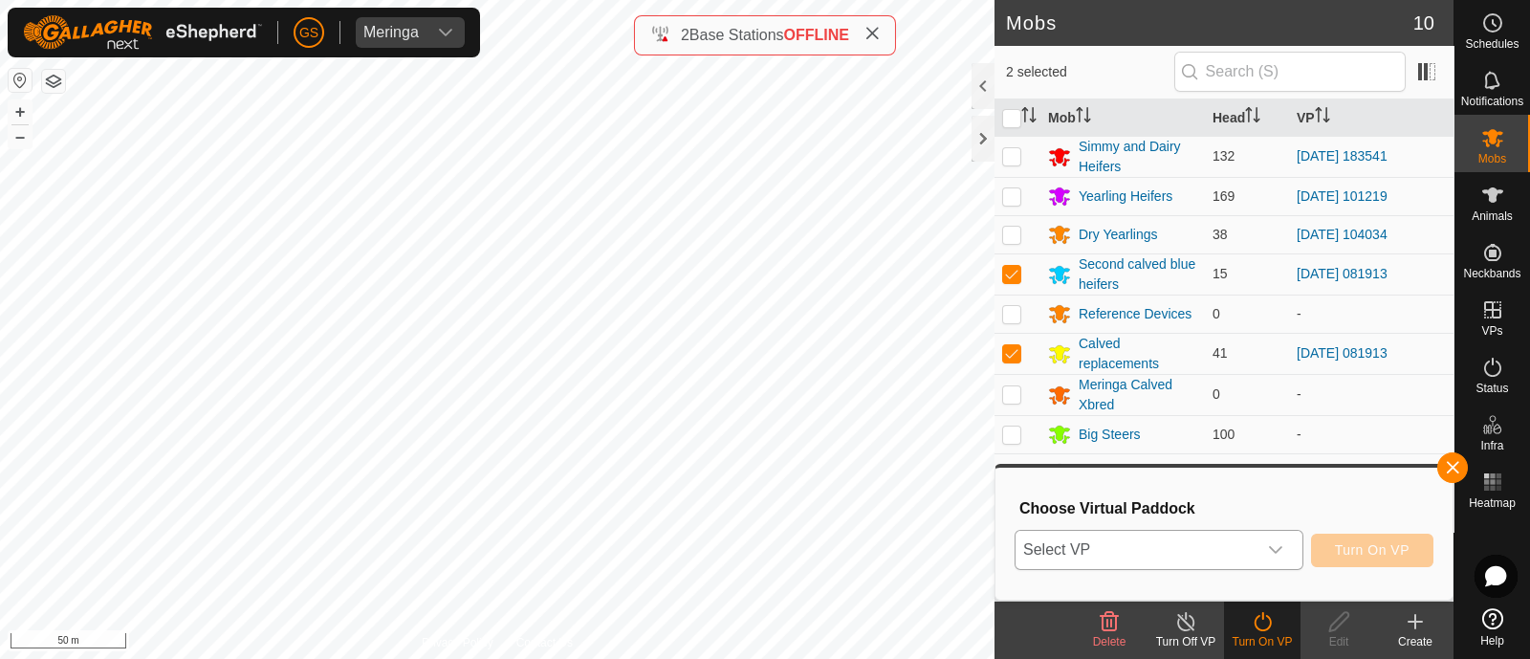
click at [1263, 563] on div "dropdown trigger" at bounding box center [1275, 550] width 38 height 38
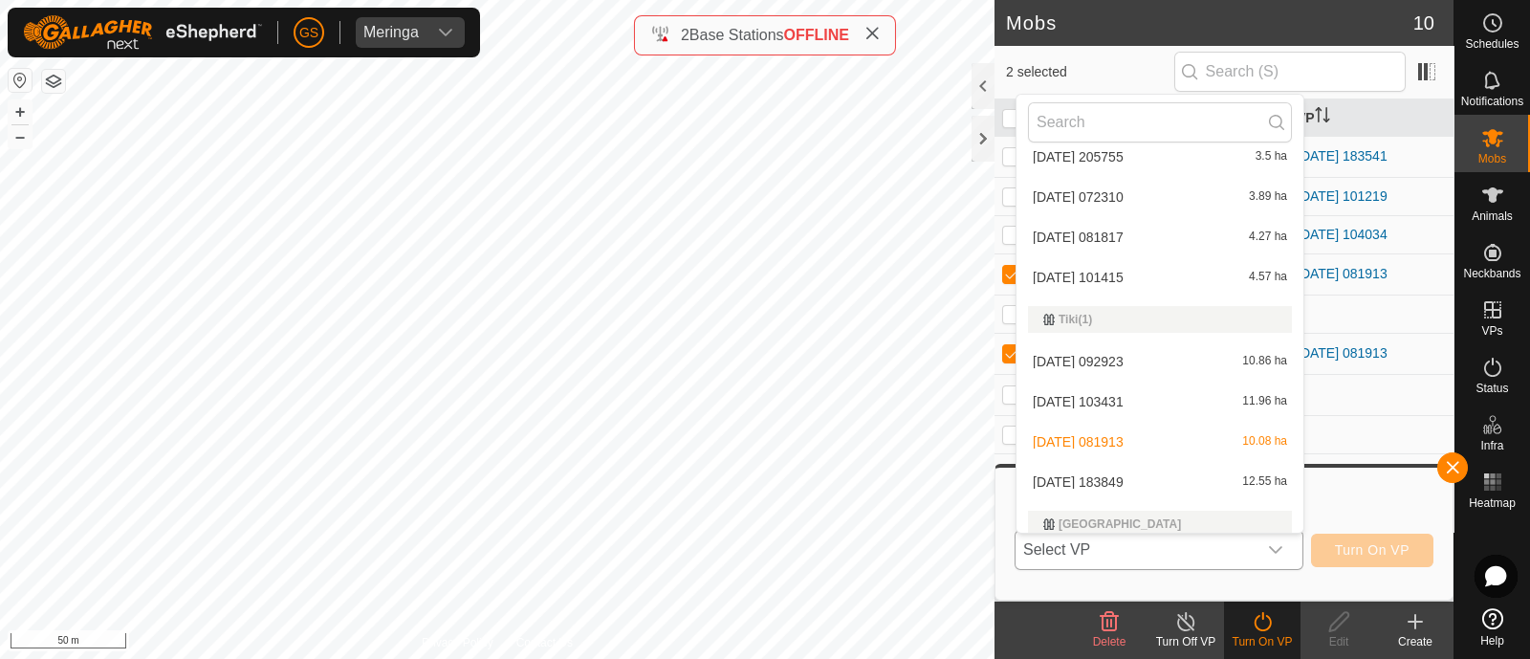
scroll to position [806, 0]
click at [1146, 473] on li "[DATE] 183849 12.55 ha" at bounding box center [1159, 478] width 287 height 38
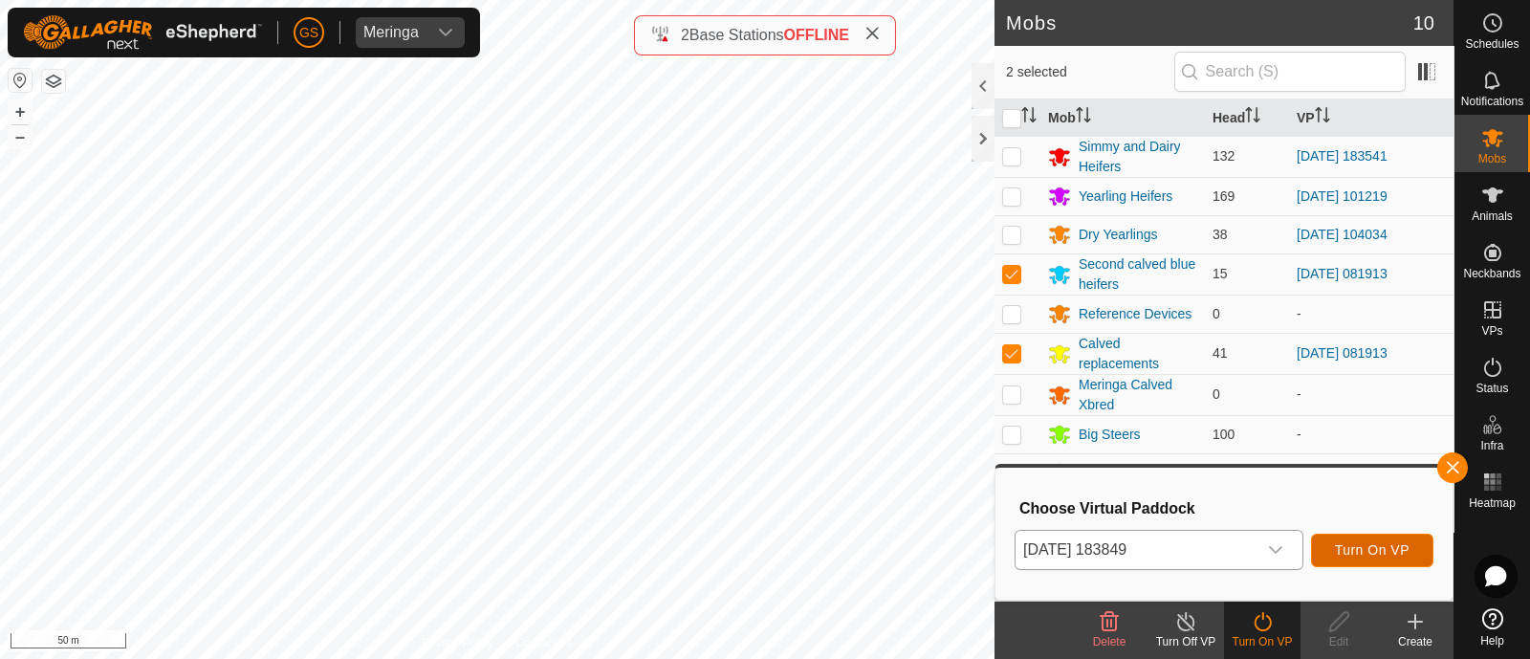
click at [1338, 542] on span "Turn On VP" at bounding box center [1372, 549] width 75 height 15
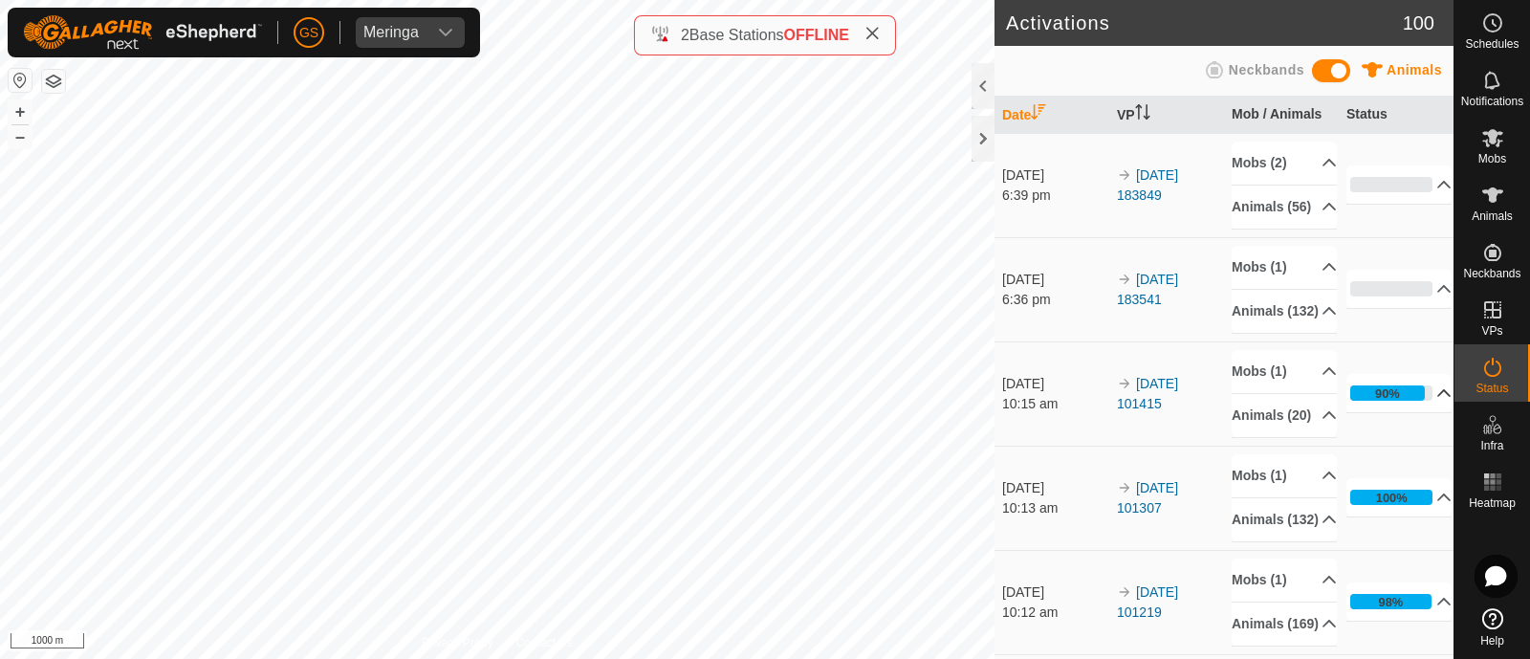
click at [1418, 412] on p-accordion-header "90%" at bounding box center [1398, 393] width 105 height 38
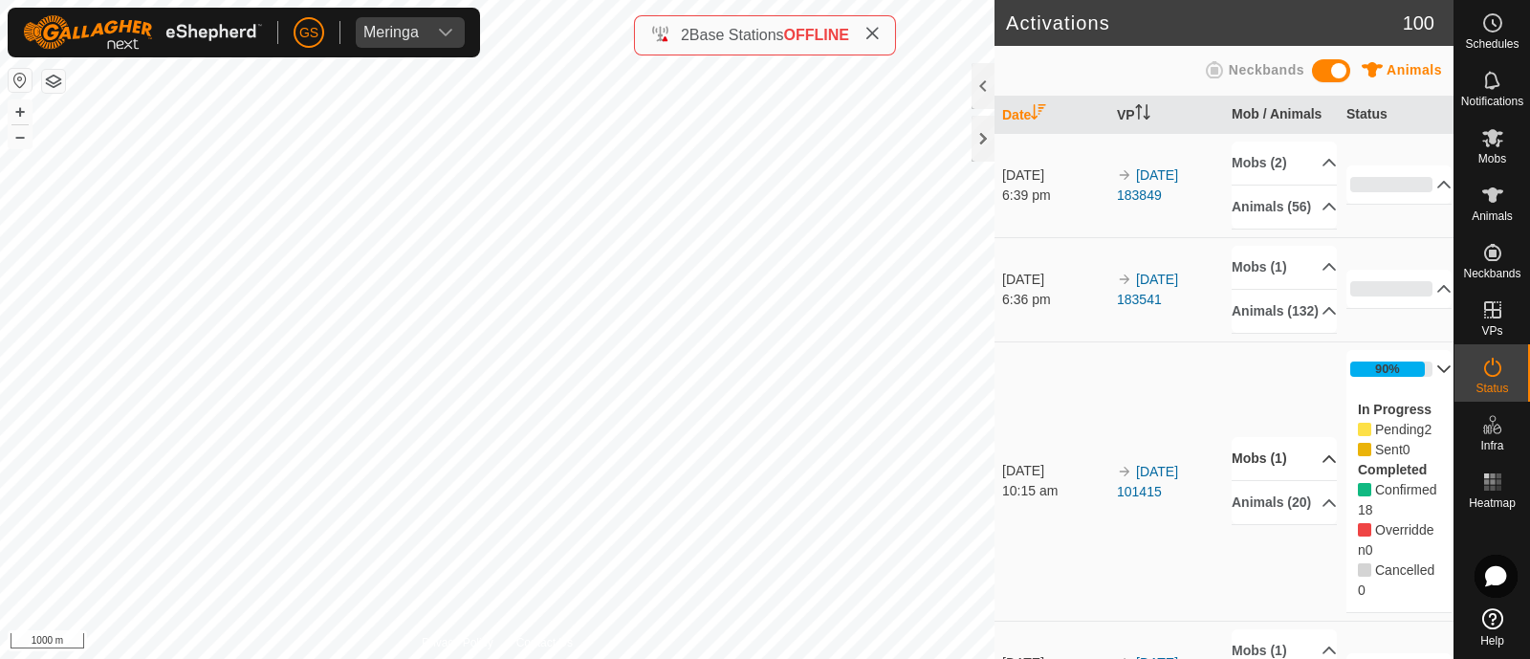
click at [1323, 463] on icon at bounding box center [1329, 459] width 13 height 8
